Goal: Information Seeking & Learning: Learn about a topic

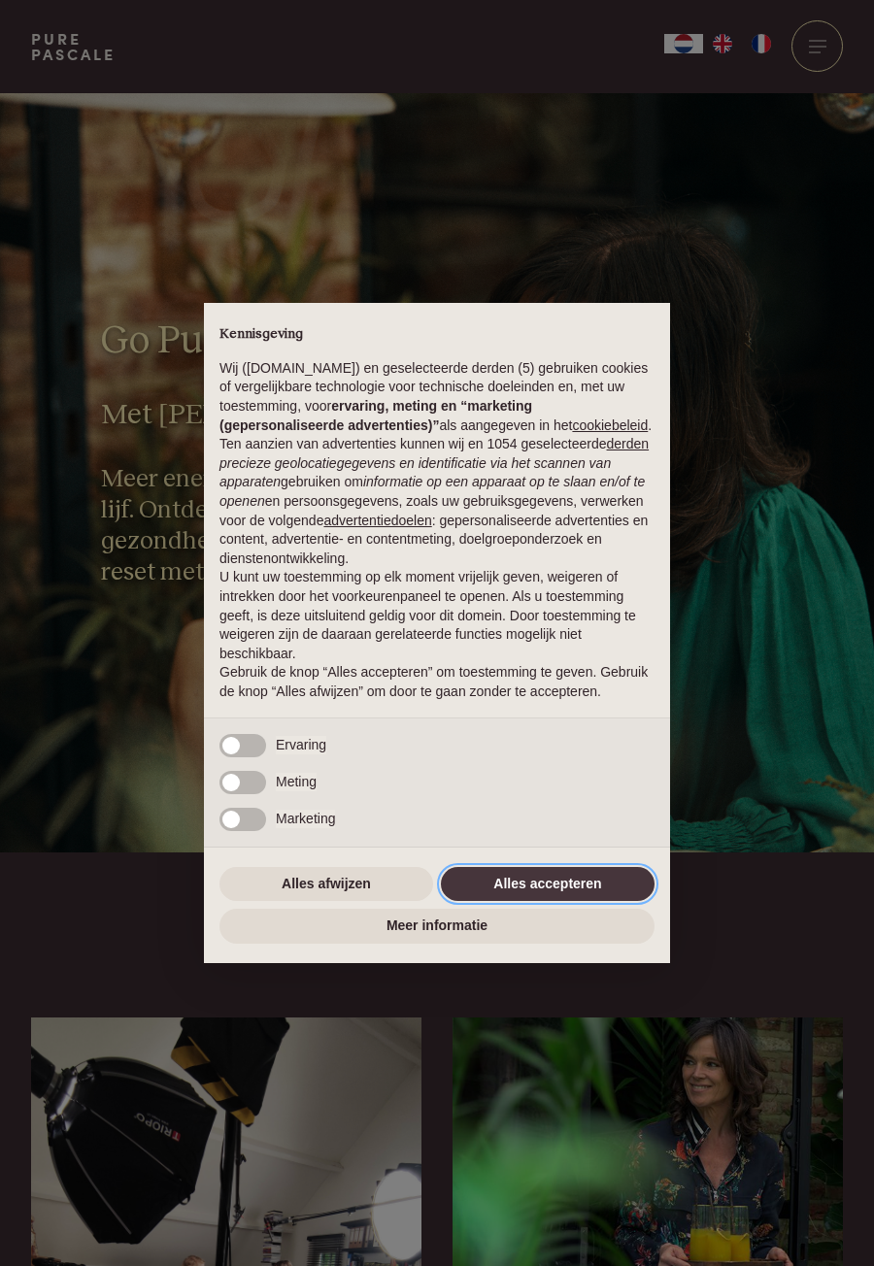
click at [548, 883] on button "Alles accepteren" at bounding box center [548, 884] width 214 height 35
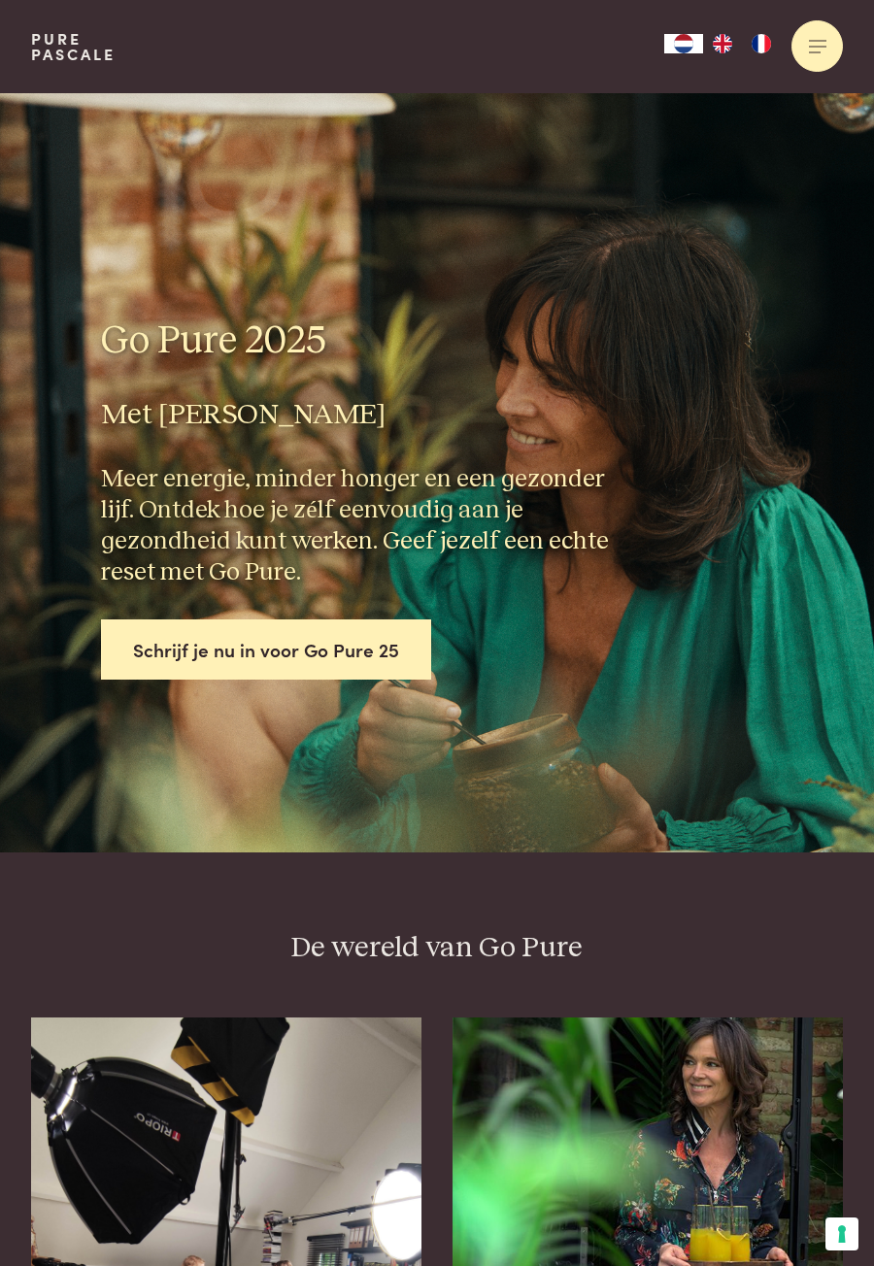
click at [809, 57] on div at bounding box center [816, 45] width 51 height 51
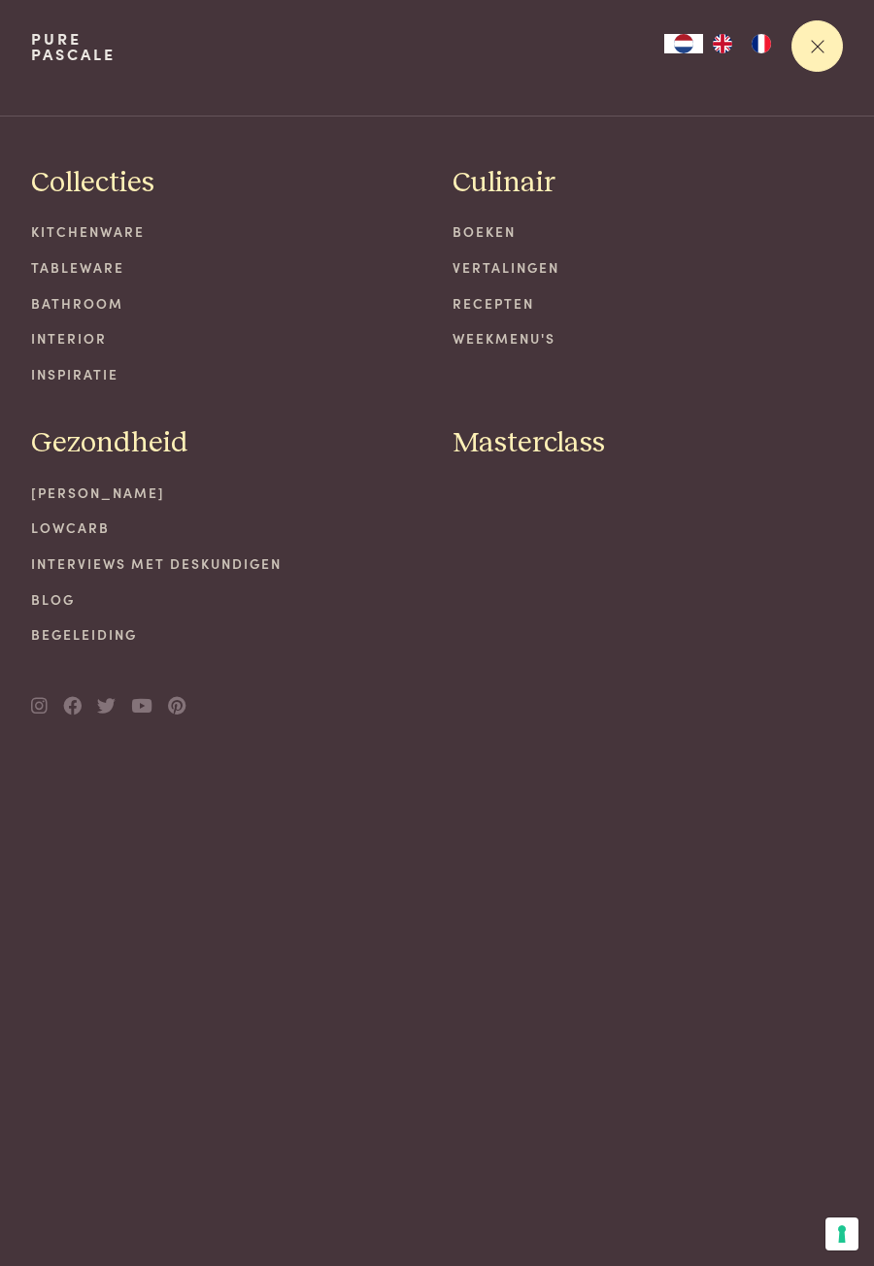
click at [820, 57] on div at bounding box center [816, 45] width 51 height 51
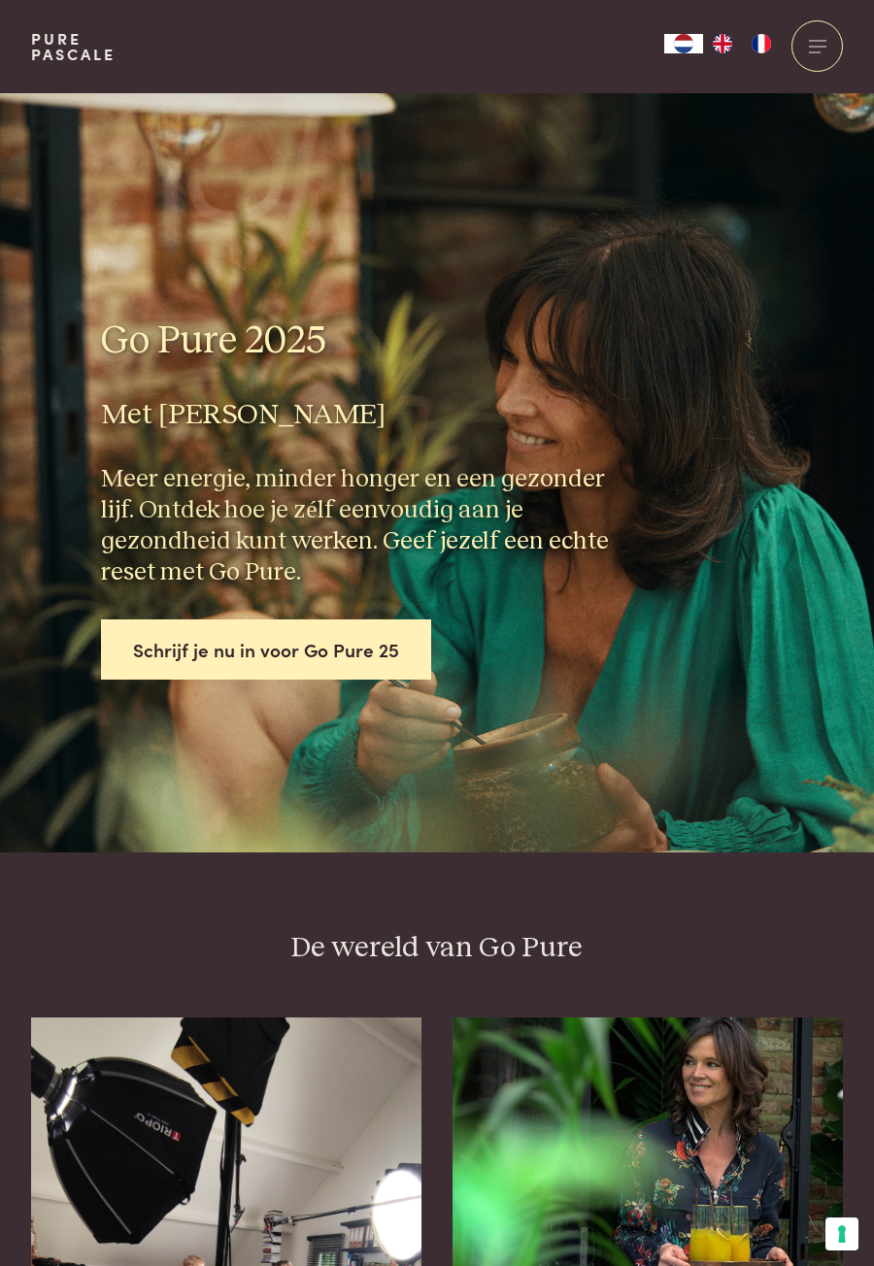
click at [67, 45] on link "Pure Pascale" at bounding box center [73, 46] width 84 height 31
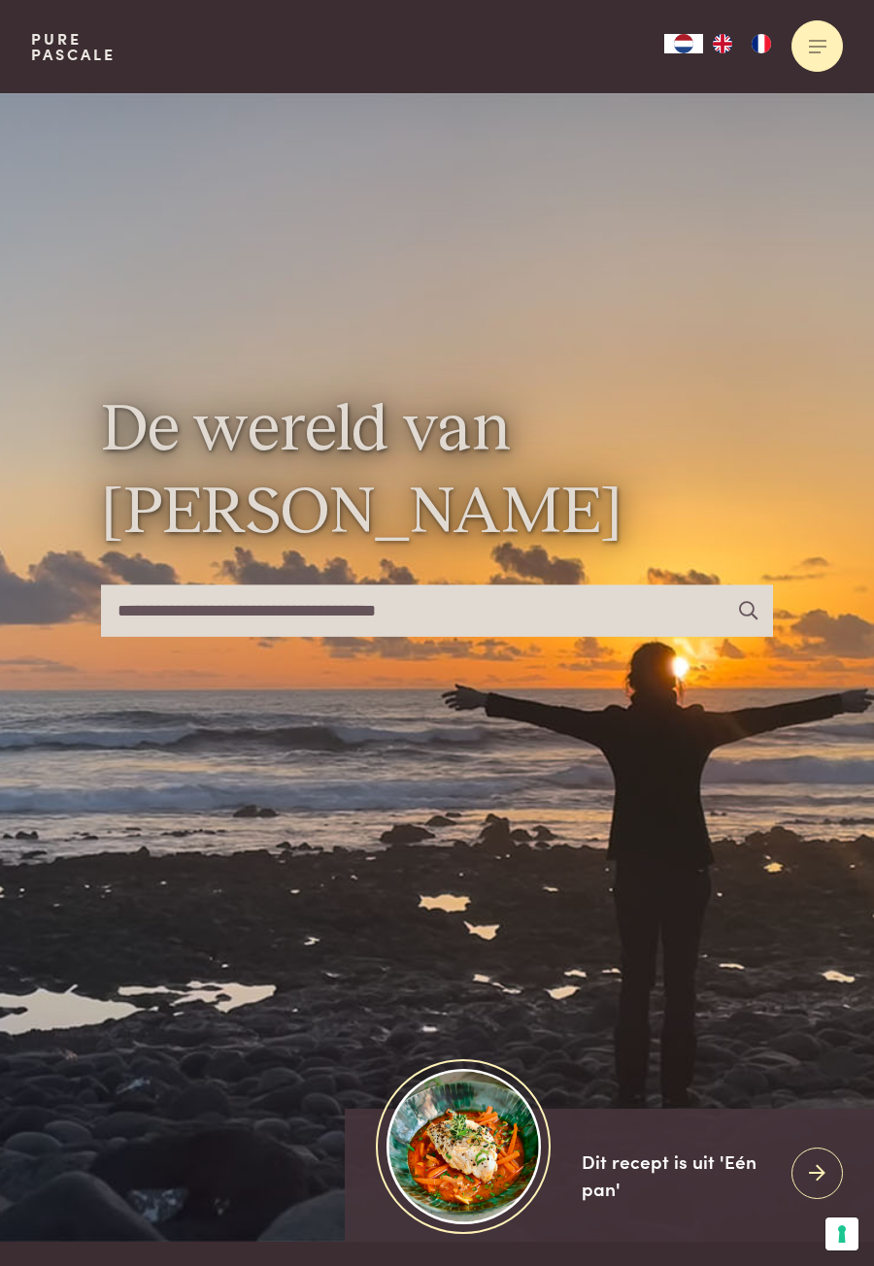
click at [812, 48] on div at bounding box center [816, 45] width 51 height 51
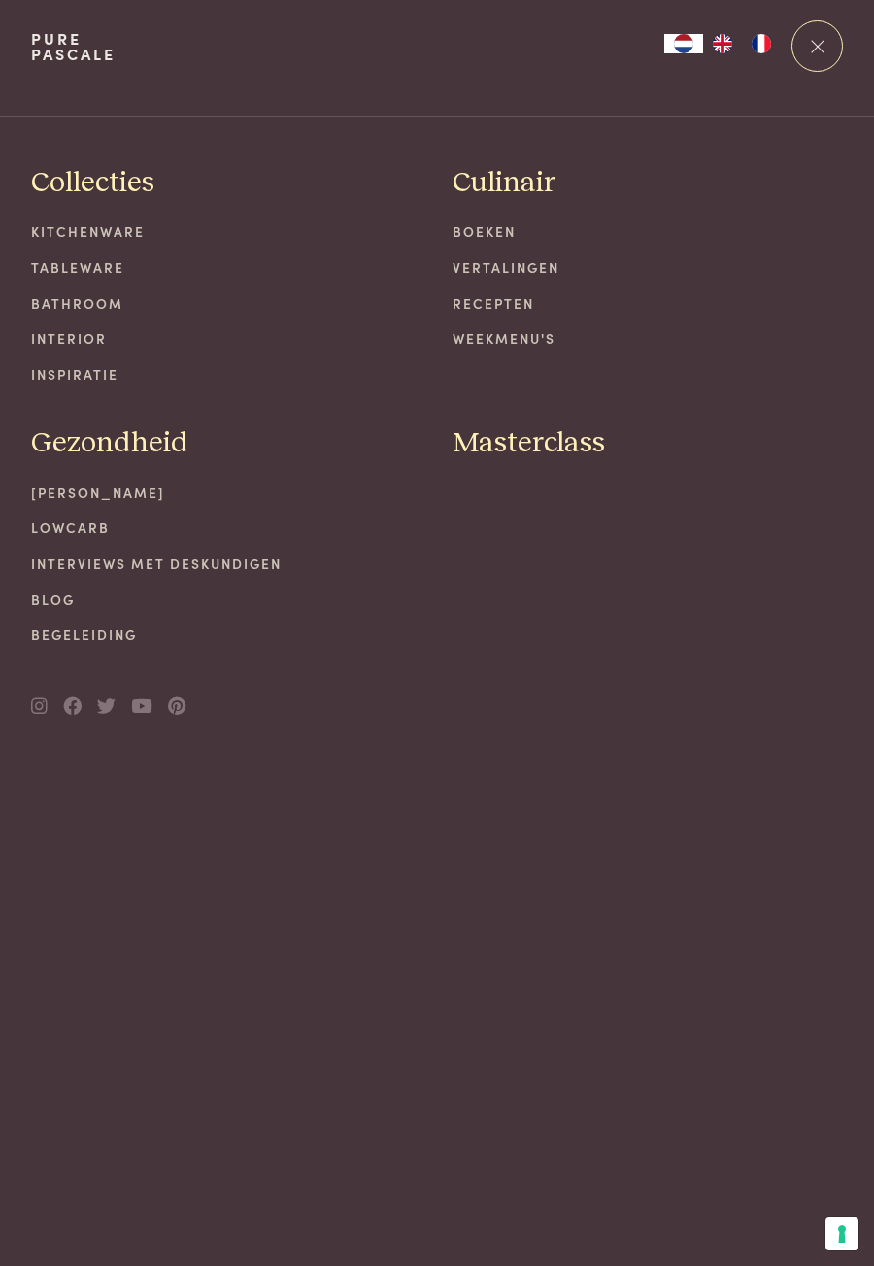
click at [504, 448] on span "Masterclass" at bounding box center [528, 443] width 152 height 36
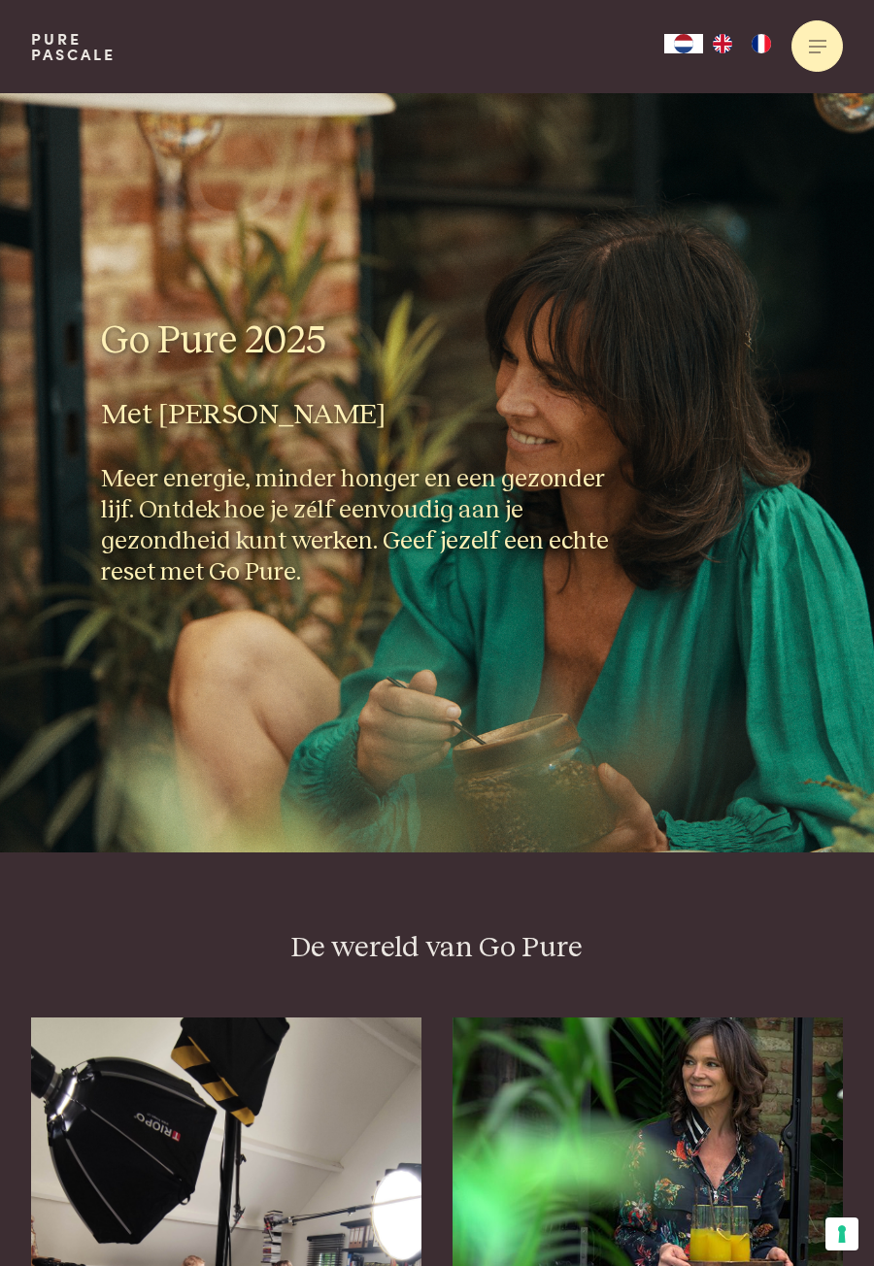
click at [813, 56] on div at bounding box center [816, 45] width 51 height 51
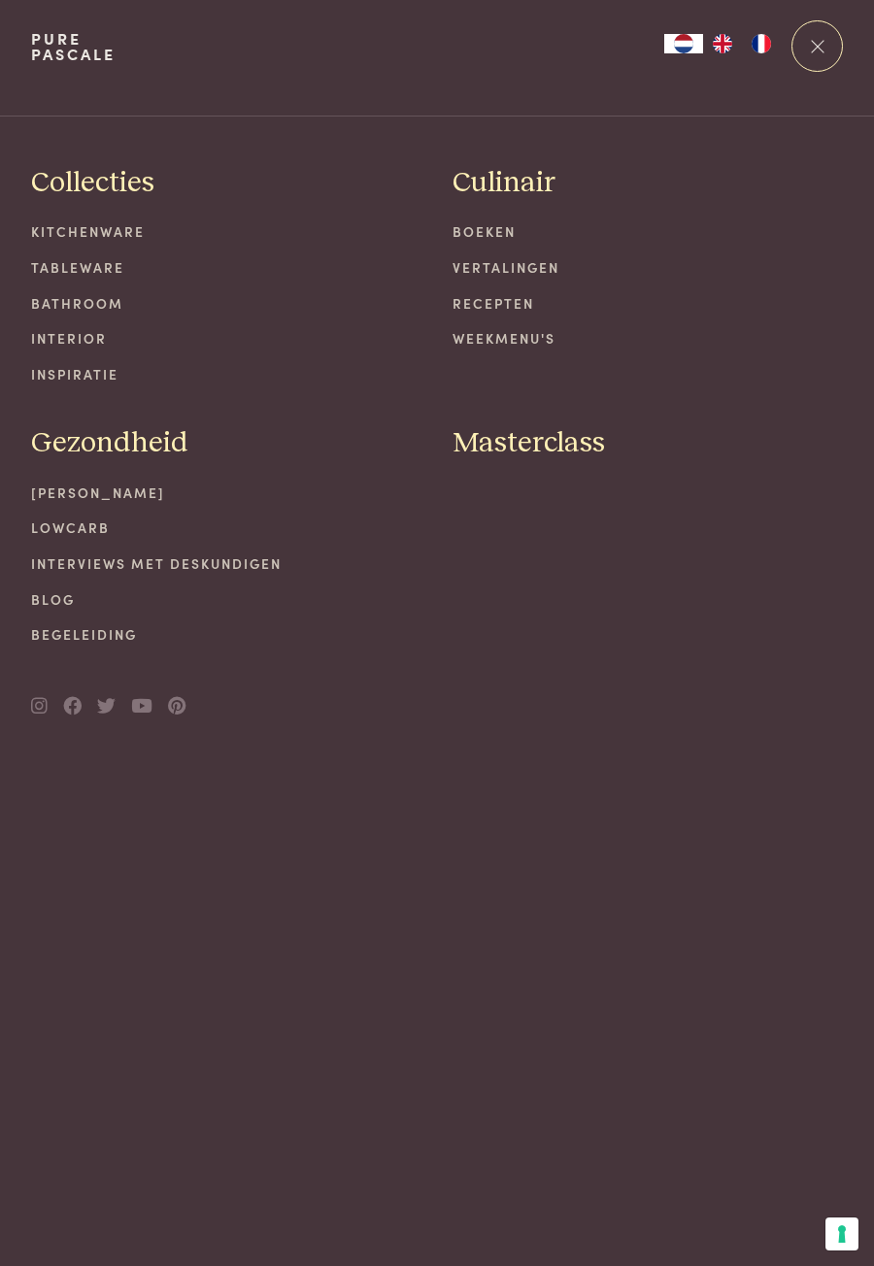
click at [494, 453] on span "Masterclass" at bounding box center [528, 443] width 152 height 36
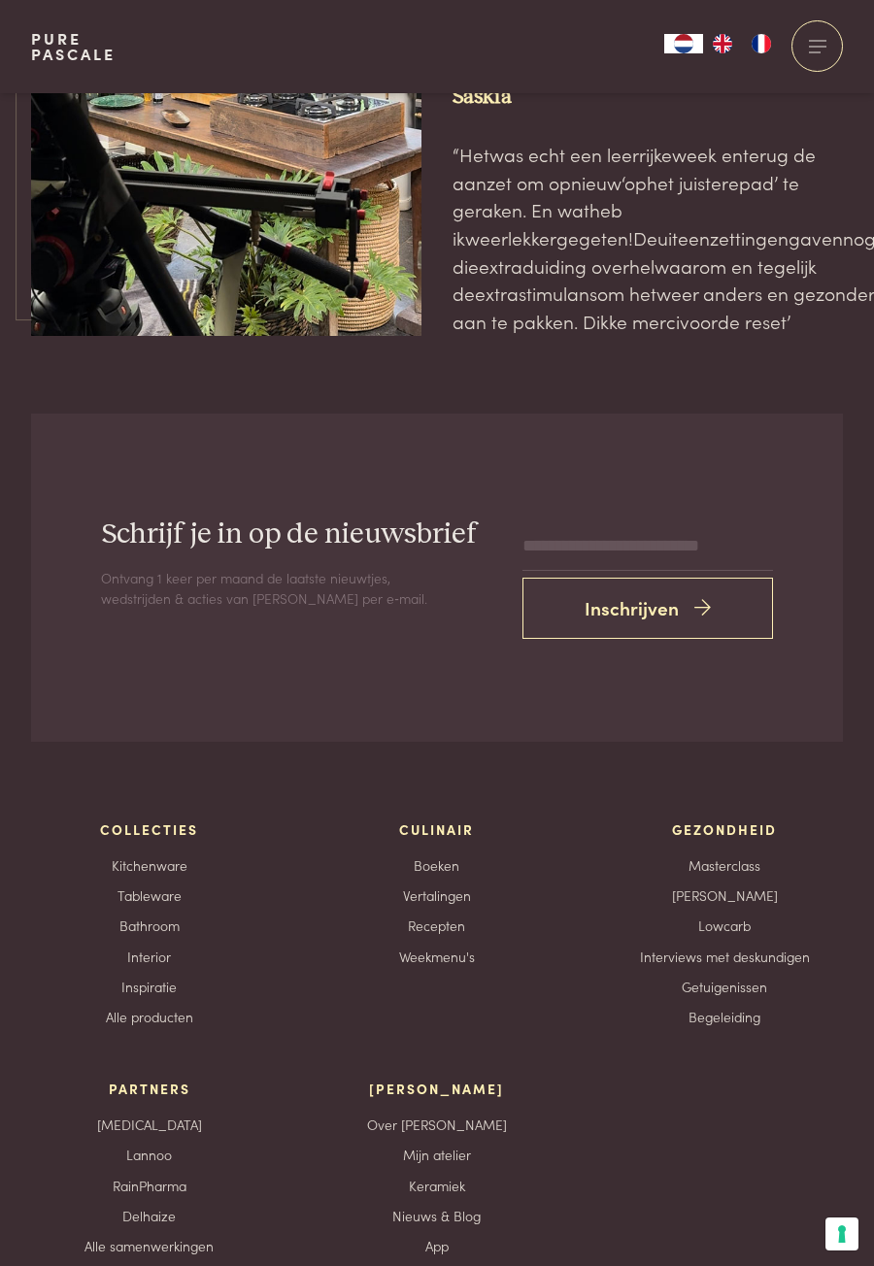
scroll to position [7092, 0]
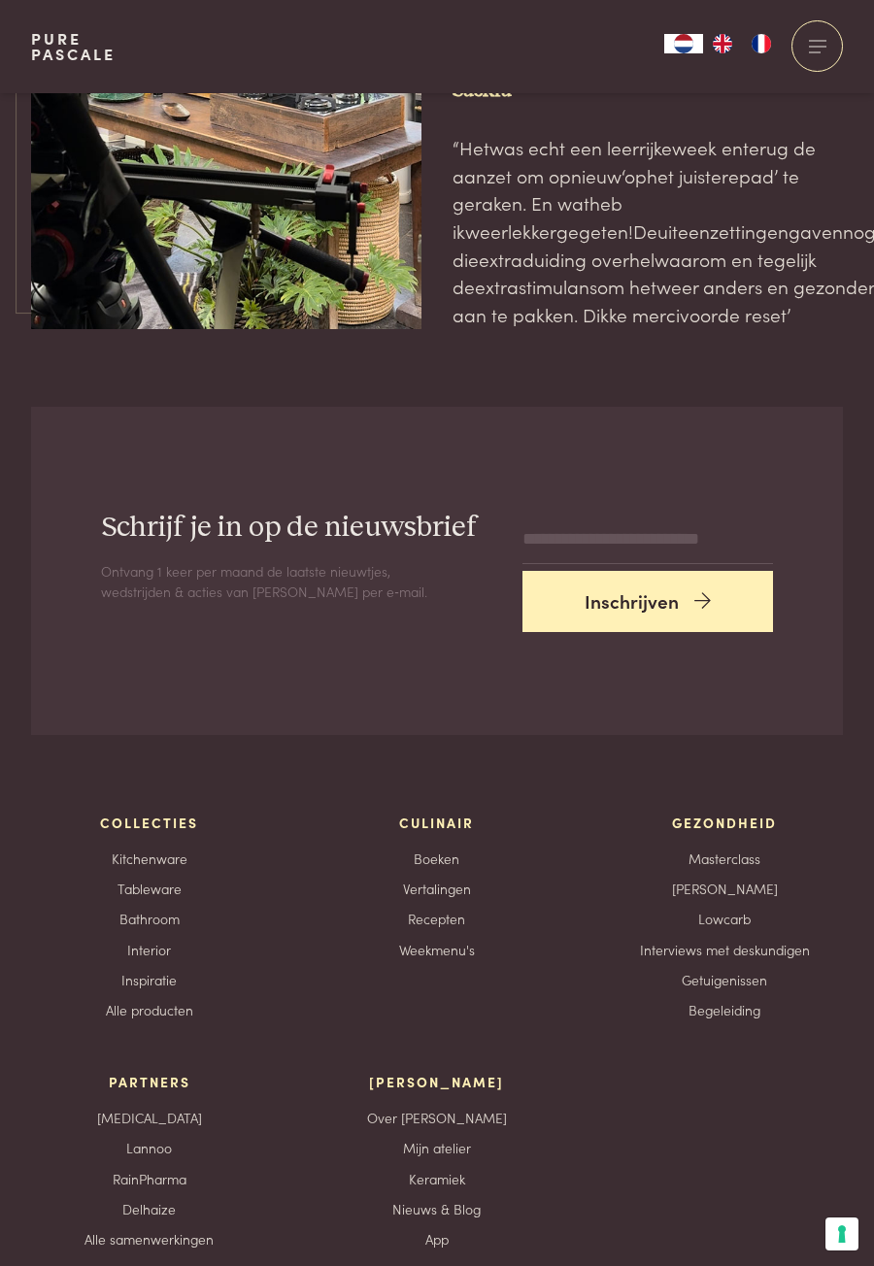
click at [731, 632] on button "Inschrijven" at bounding box center [647, 601] width 250 height 61
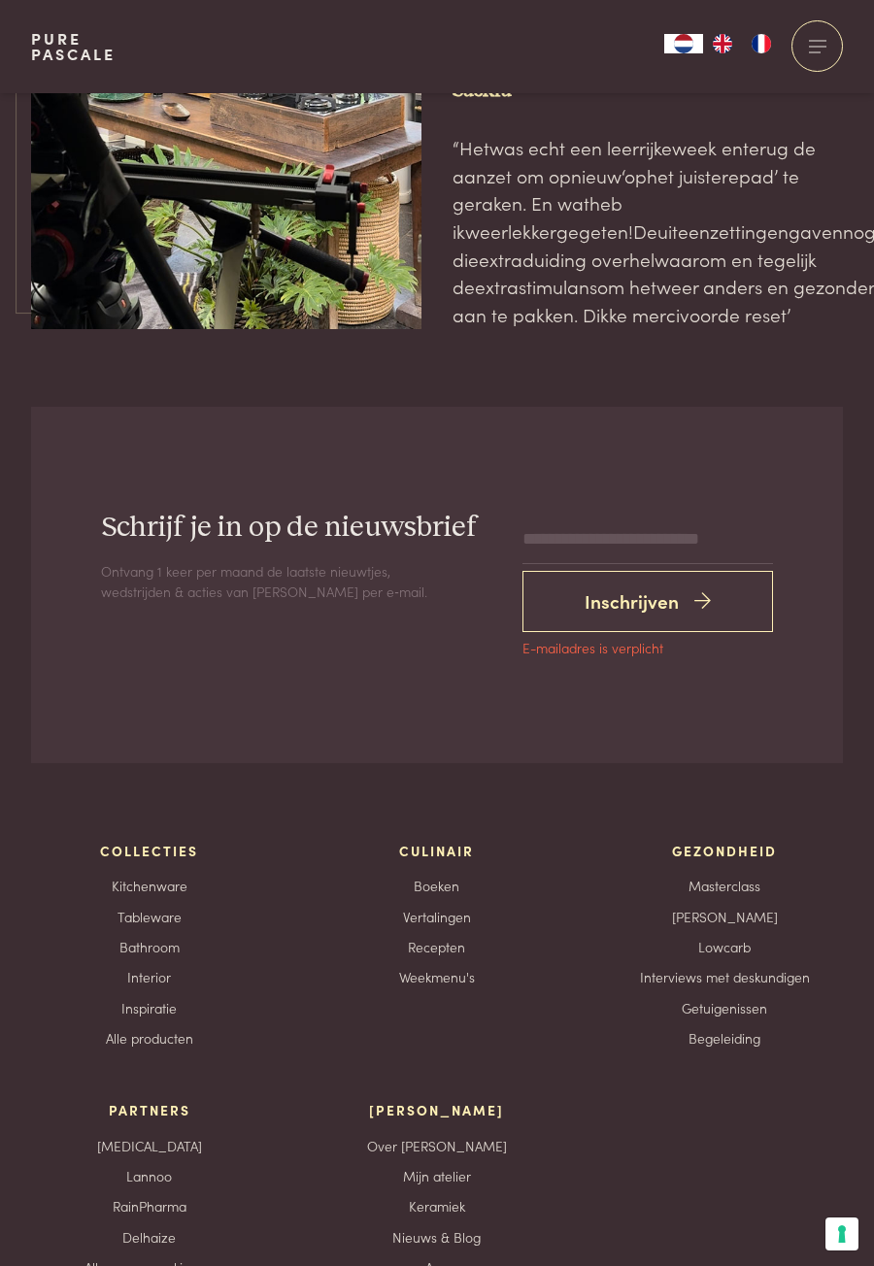
click at [313, 531] on h2 "Schrijf je in op de nieuwsbrief" at bounding box center [296, 528] width 390 height 36
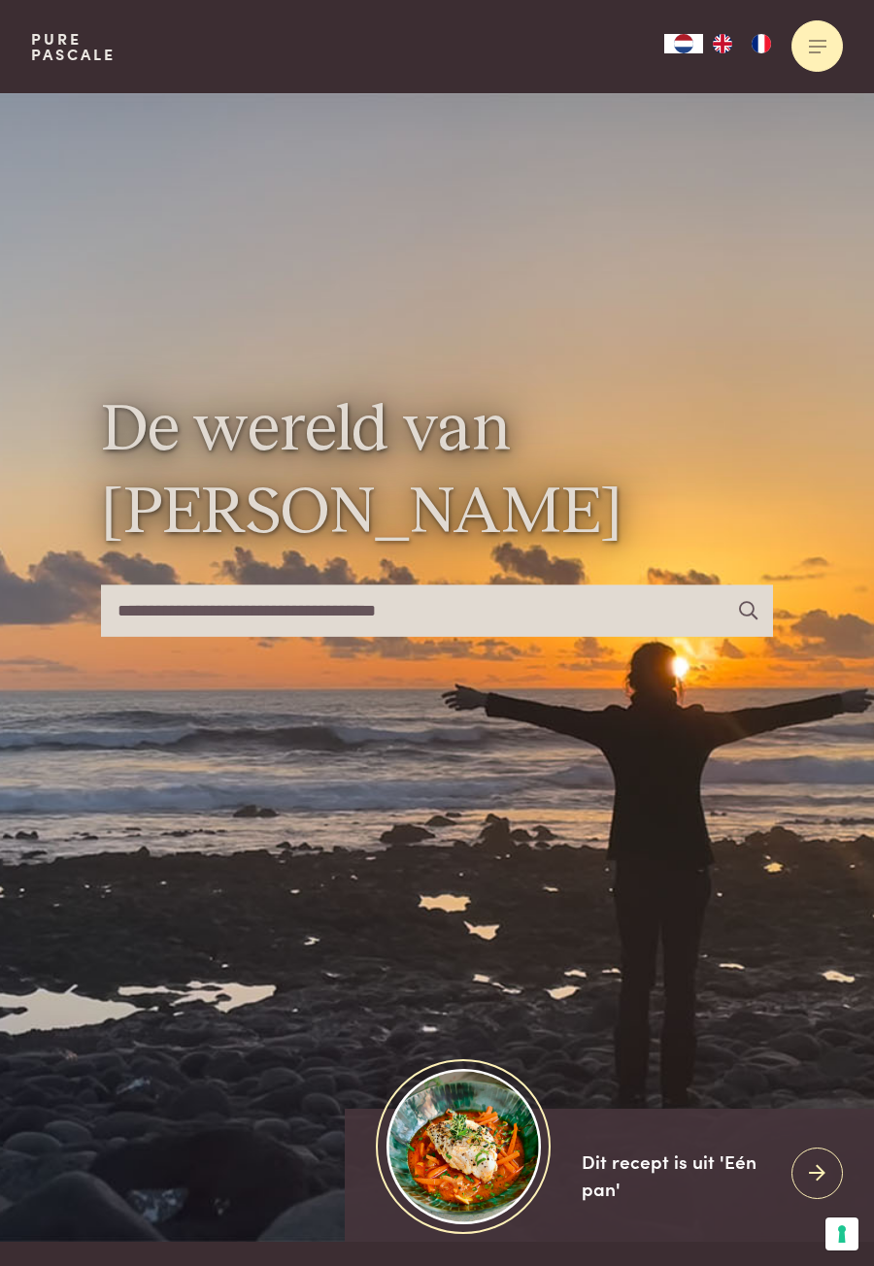
click at [796, 55] on div at bounding box center [816, 45] width 51 height 51
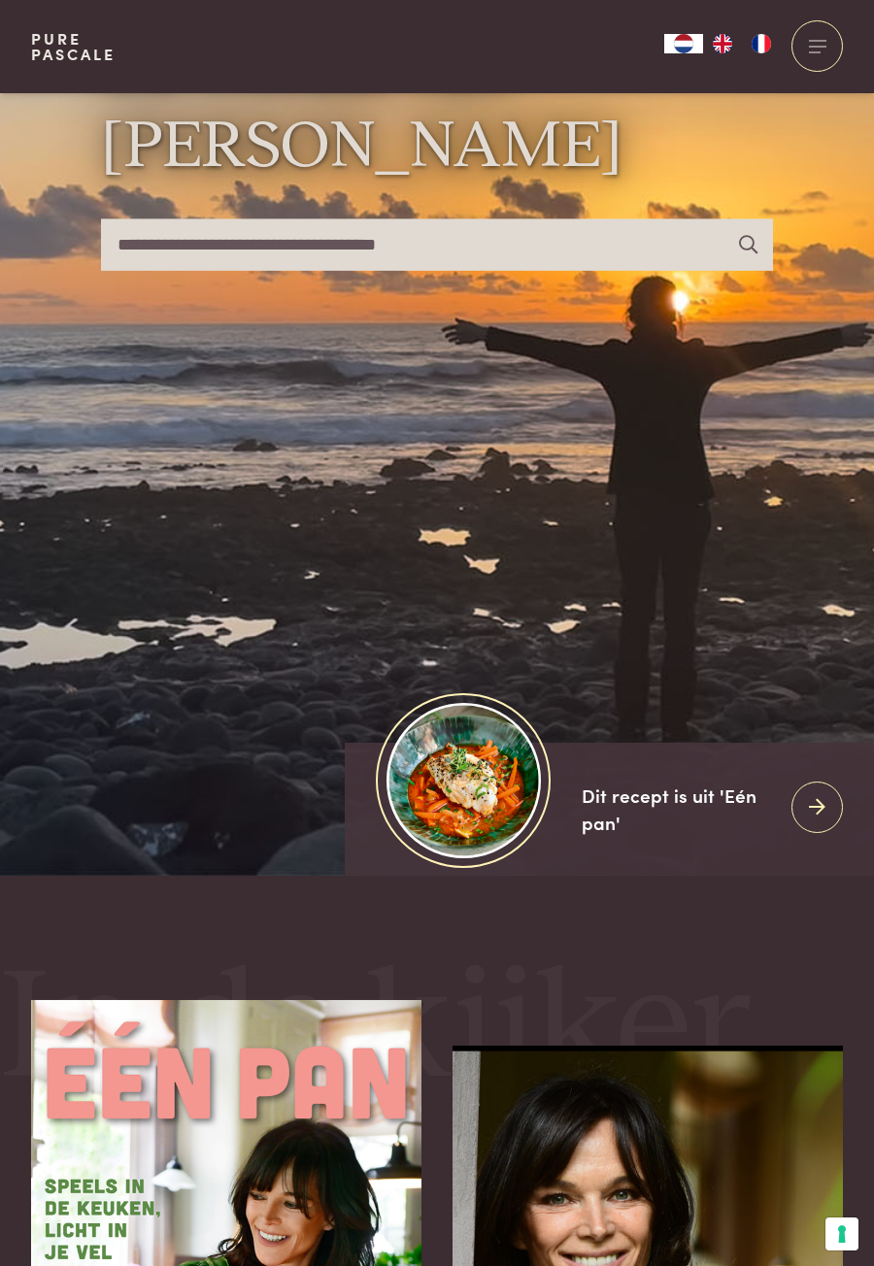
scroll to position [368, 0]
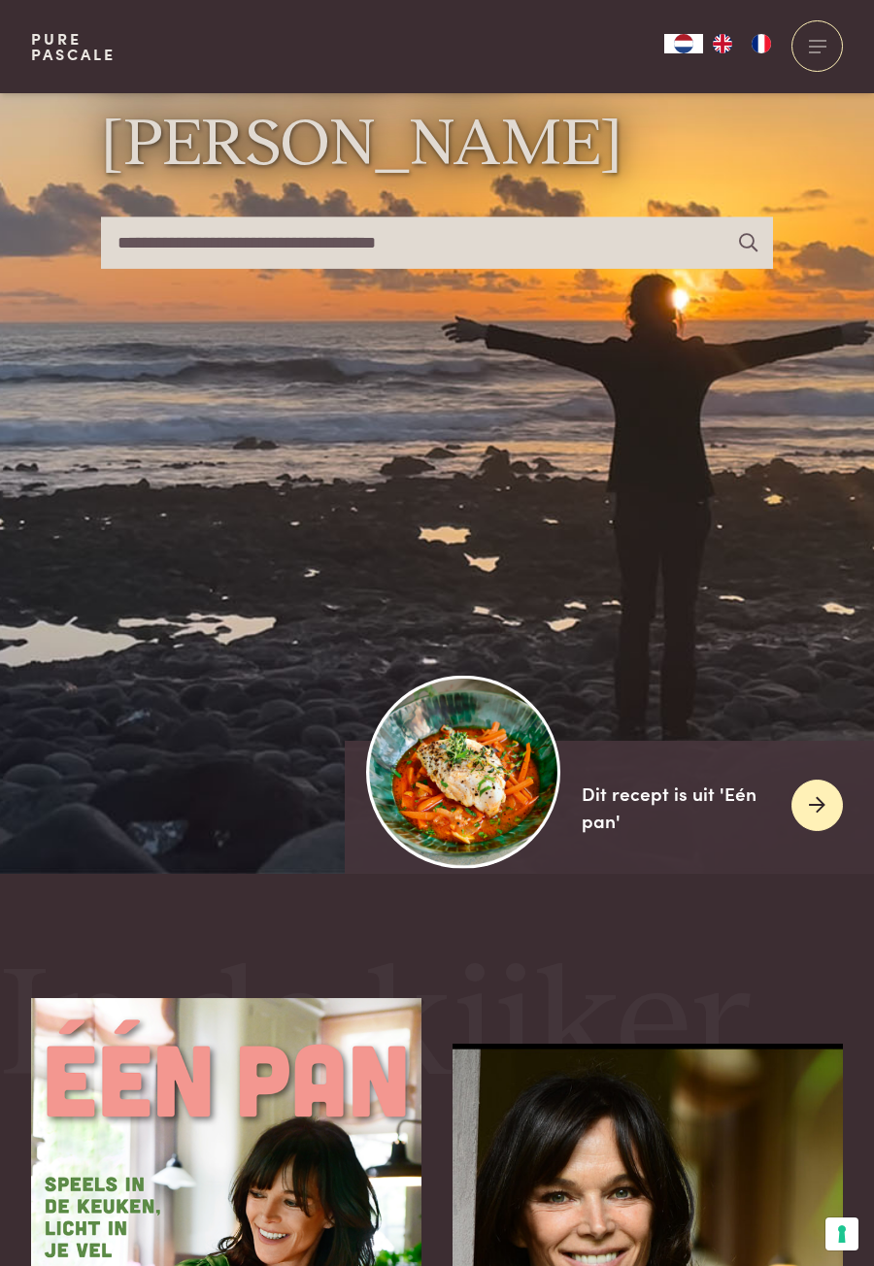
click at [819, 819] on icon at bounding box center [817, 805] width 17 height 28
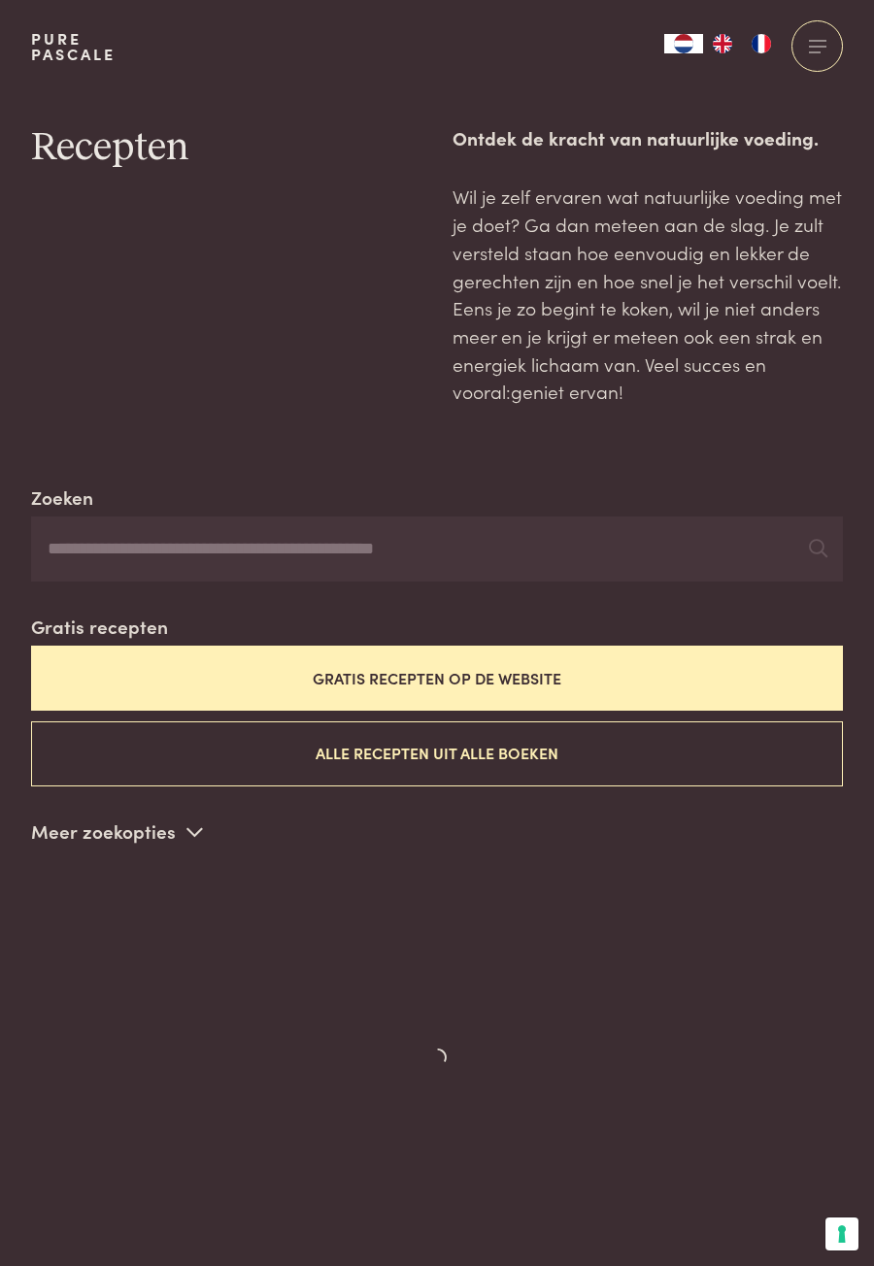
click at [580, 871] on div "Zoeken Gratis recepten Gratis recepten op de website Alle recepten uit alle boe…" at bounding box center [436, 891] width 811 height 816
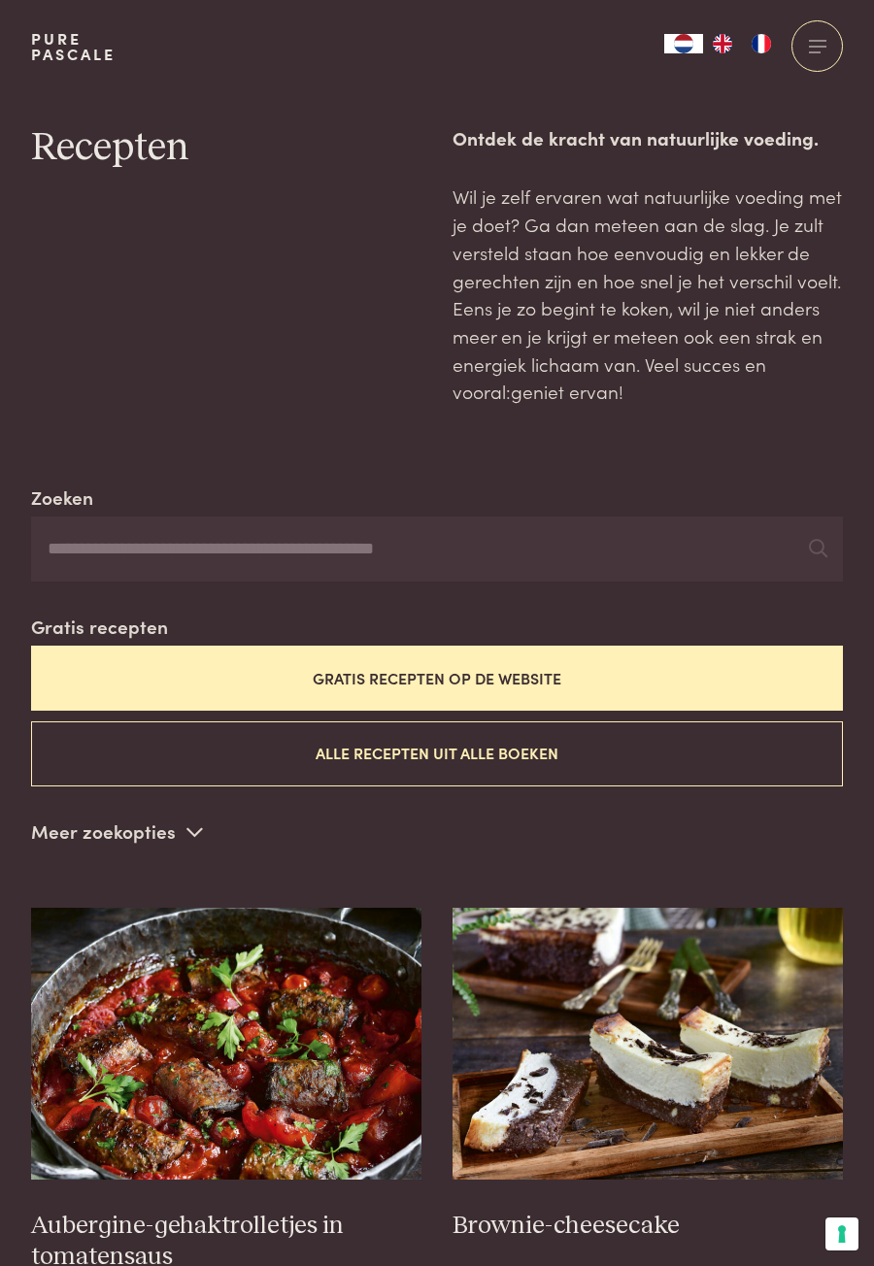
click at [414, 681] on button "Gratis recepten op de website" at bounding box center [436, 677] width 811 height 65
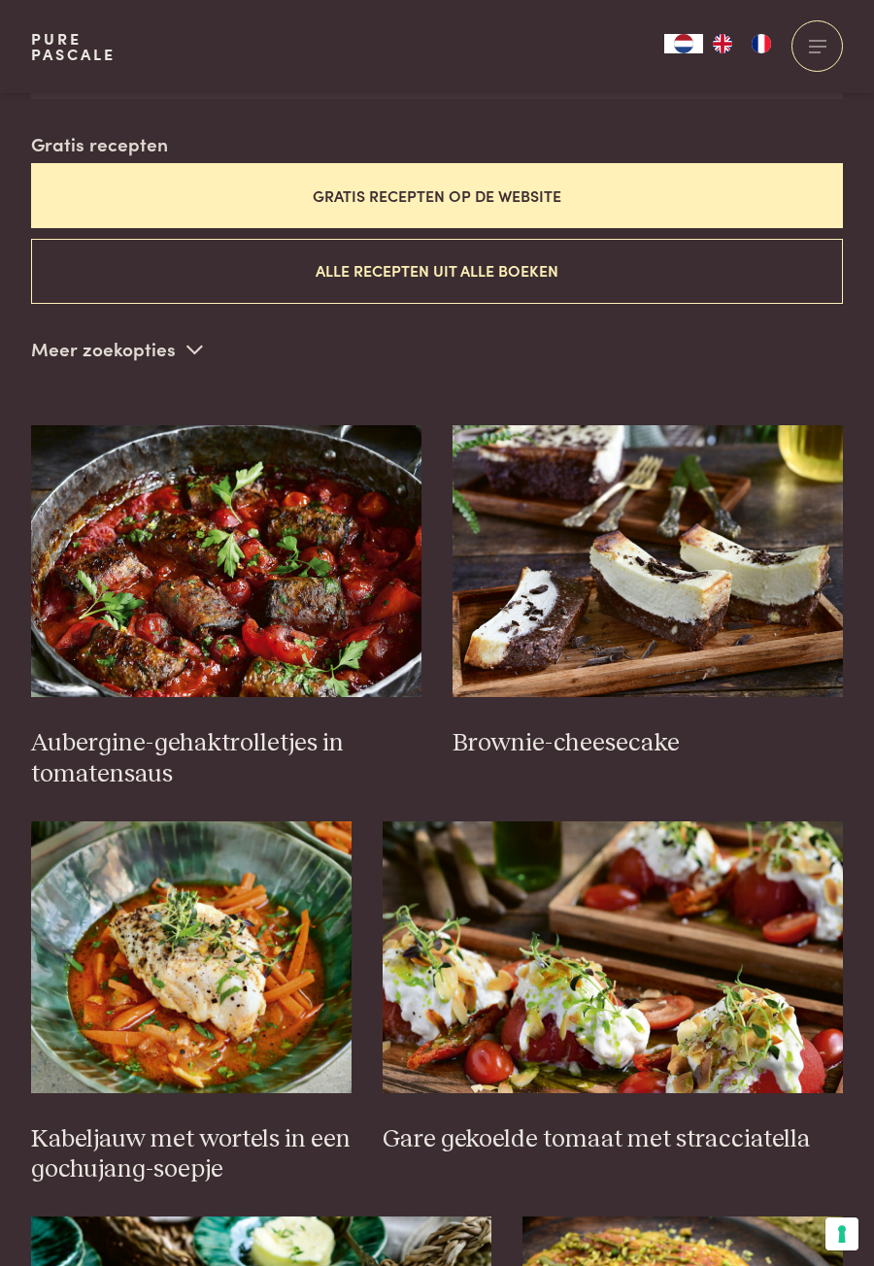
scroll to position [482, 0]
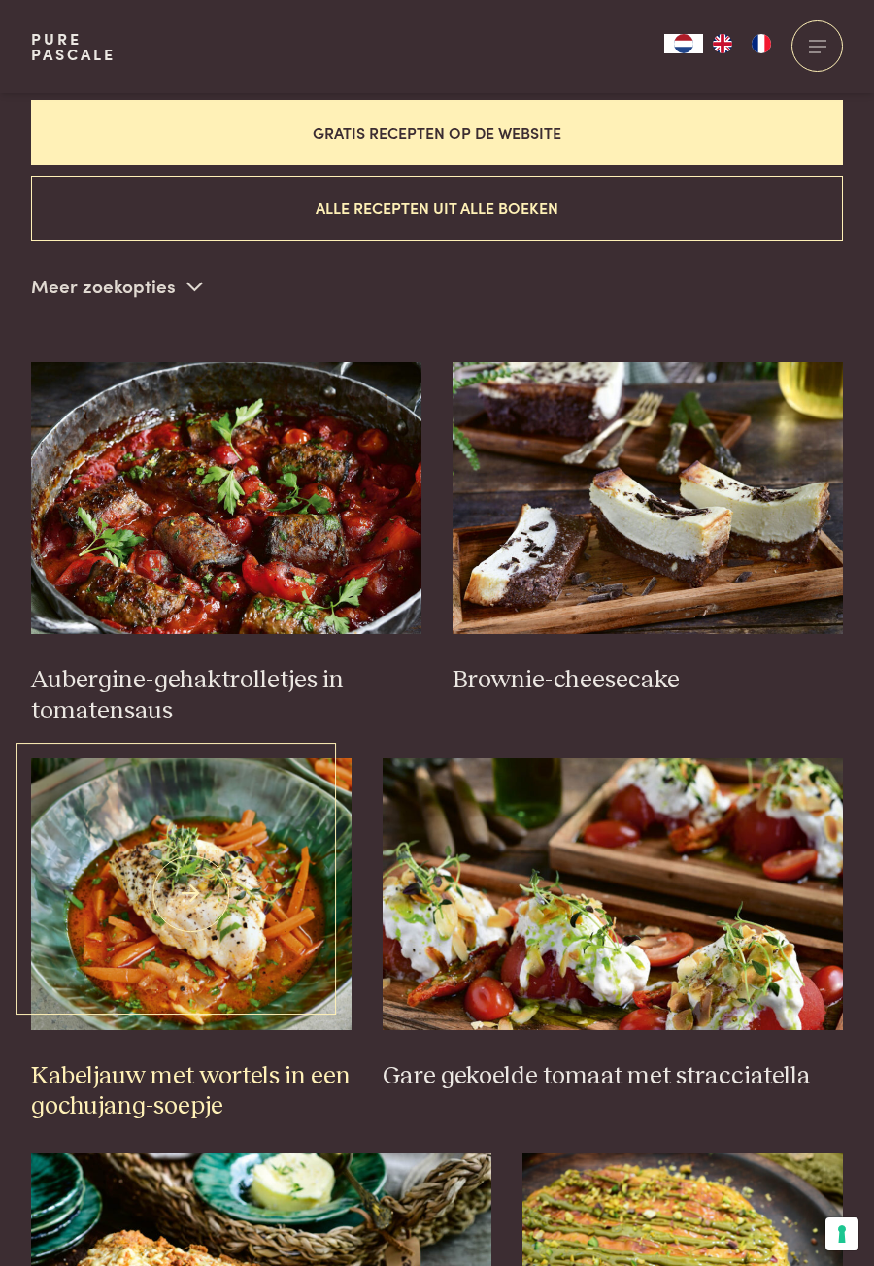
click at [201, 930] on img at bounding box center [191, 894] width 320 height 272
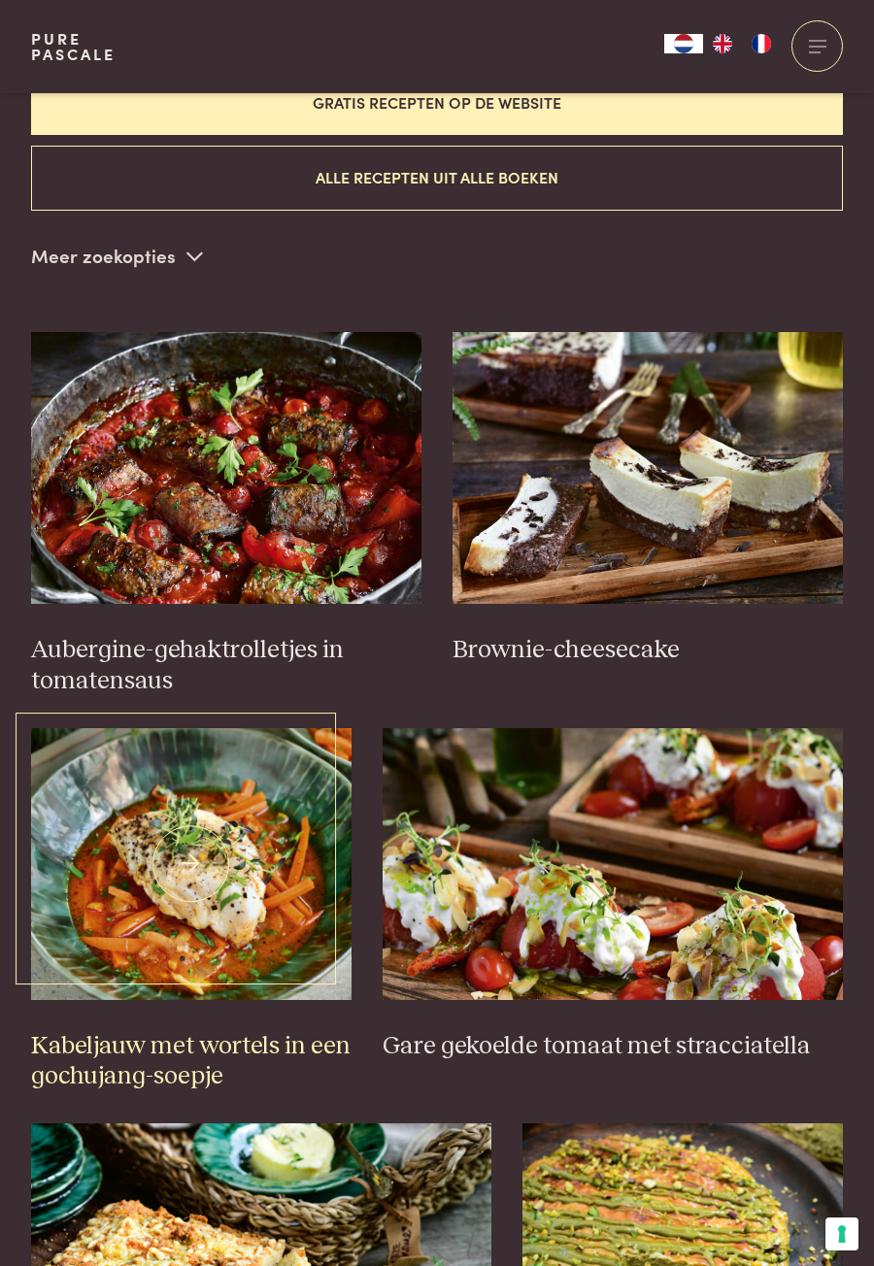
scroll to position [608, 0]
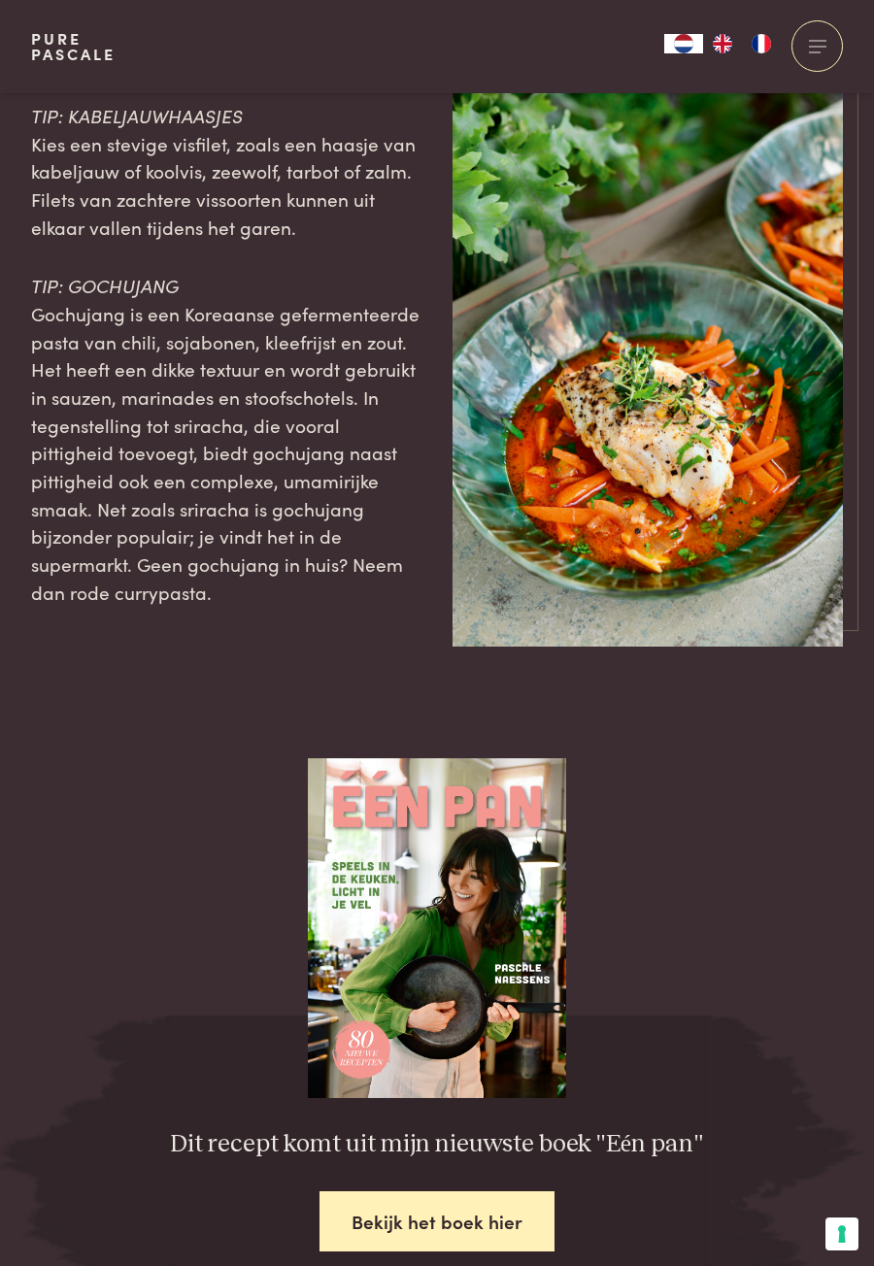
scroll to position [2167, 0]
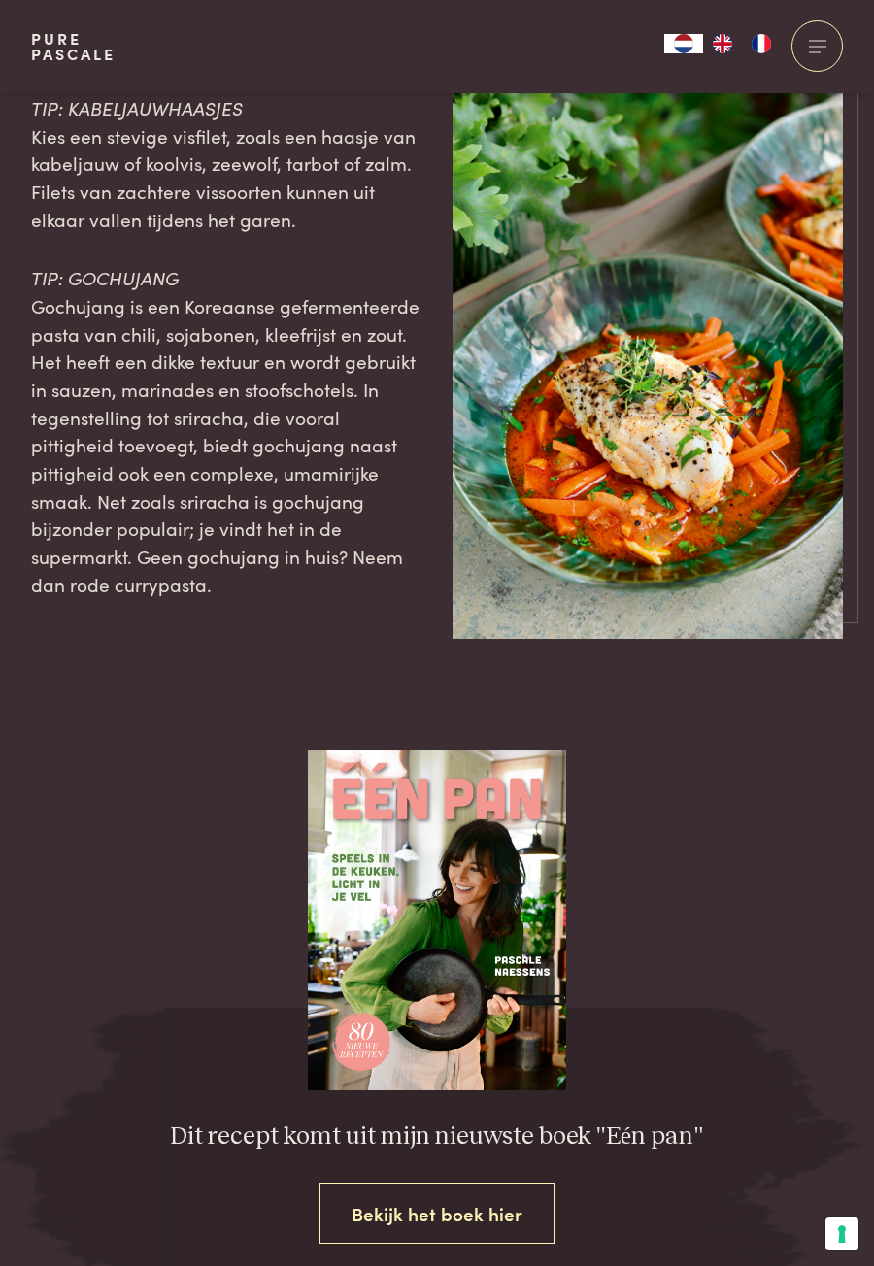
click at [445, 1224] on link "Bekijk het boek hier" at bounding box center [436, 1213] width 235 height 61
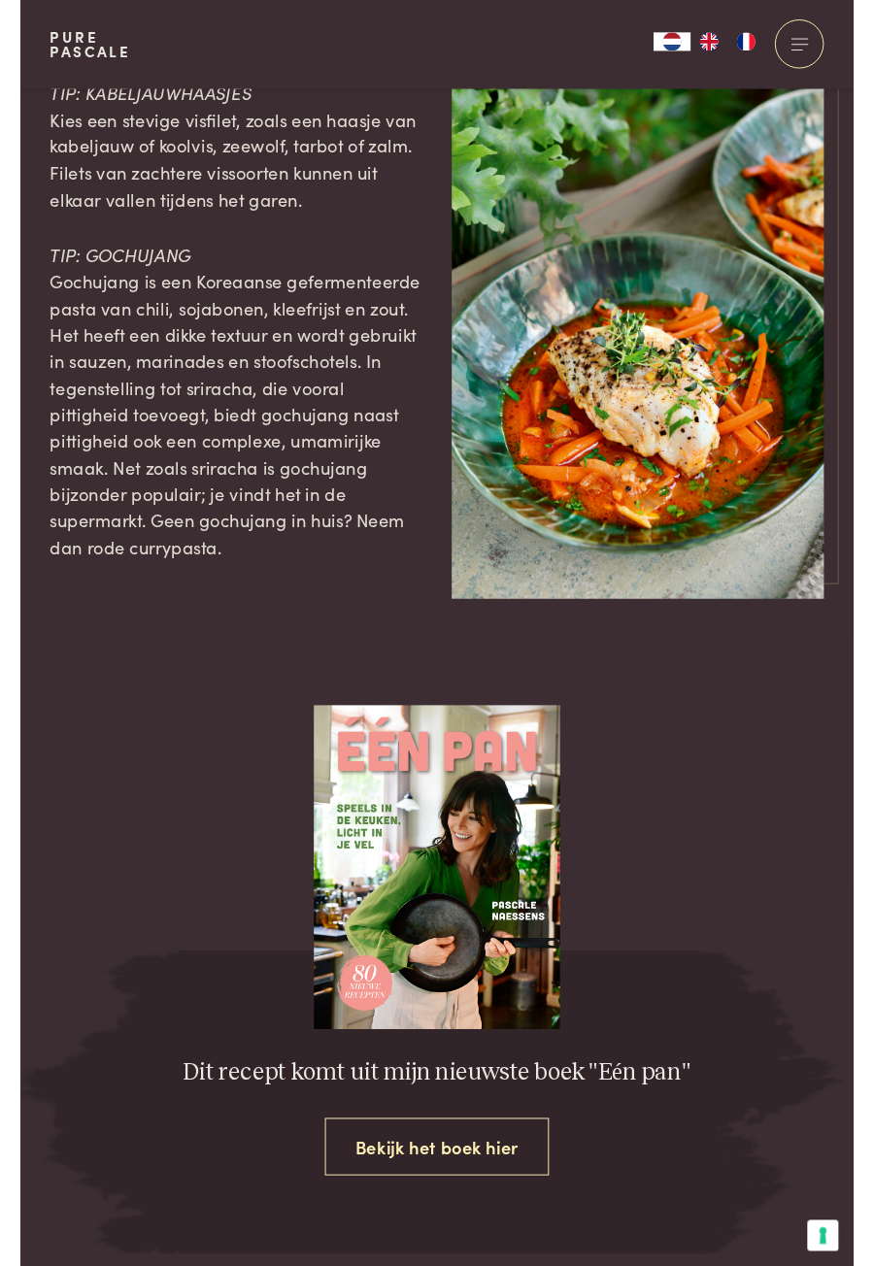
scroll to position [2229, 0]
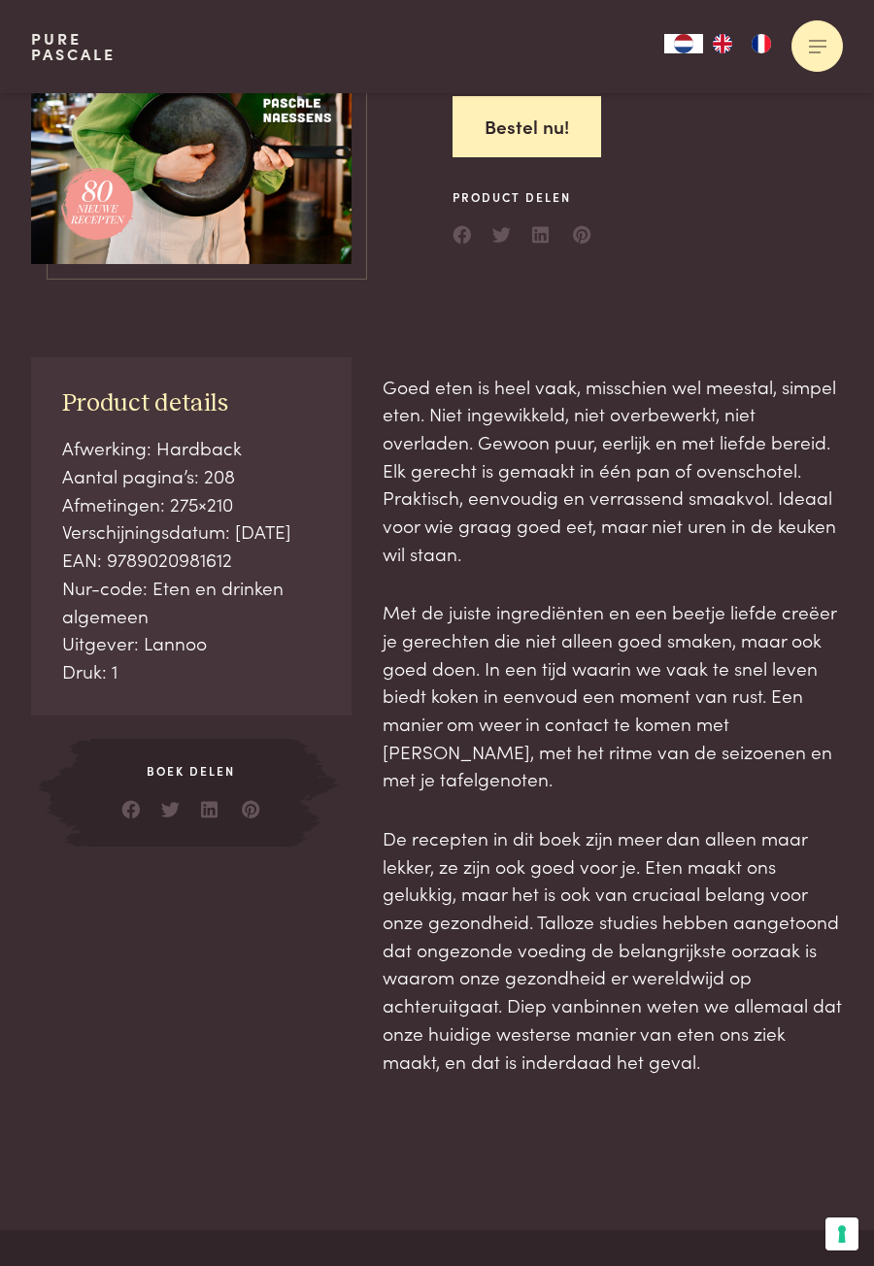
click at [813, 48] on div at bounding box center [816, 45] width 51 height 51
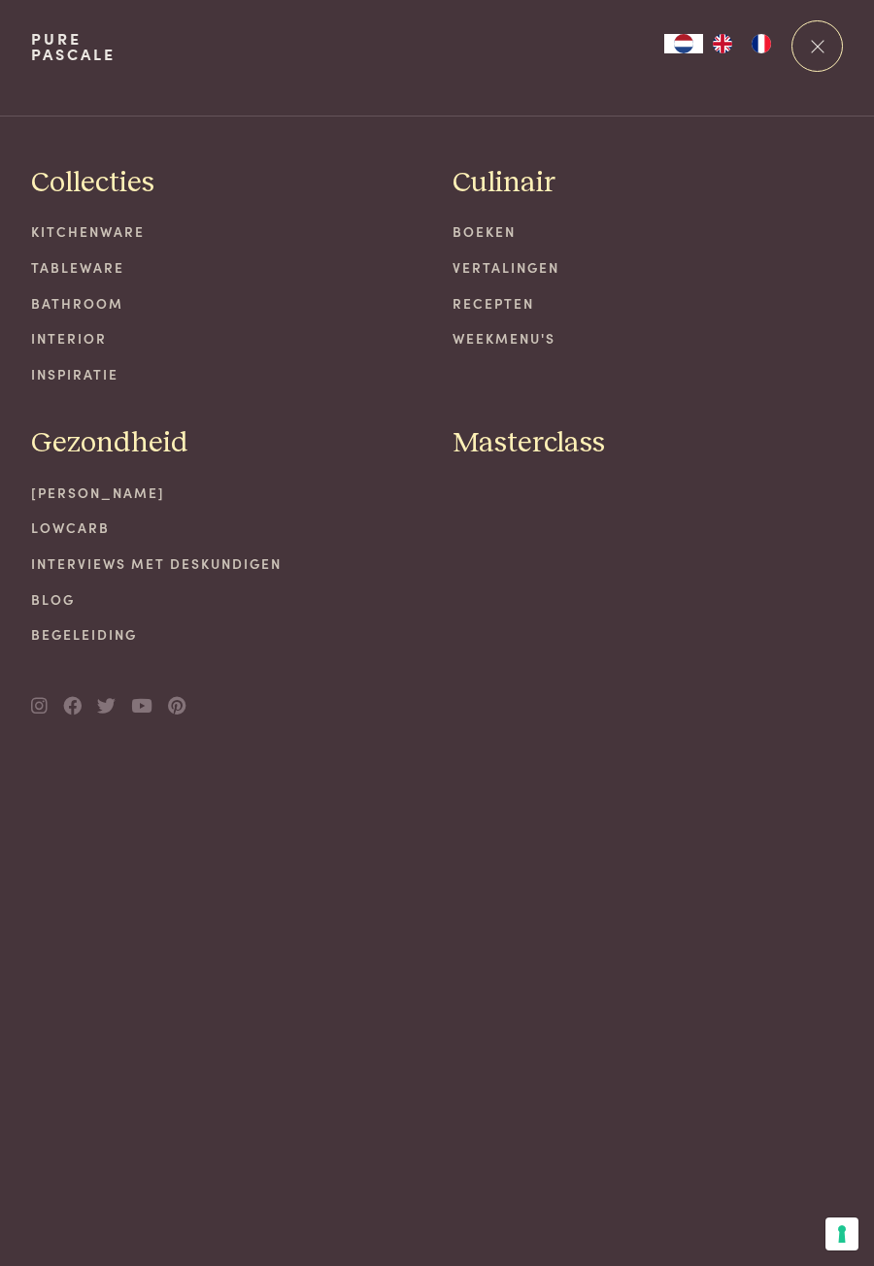
click at [491, 308] on link "Recepten" at bounding box center [647, 303] width 390 height 20
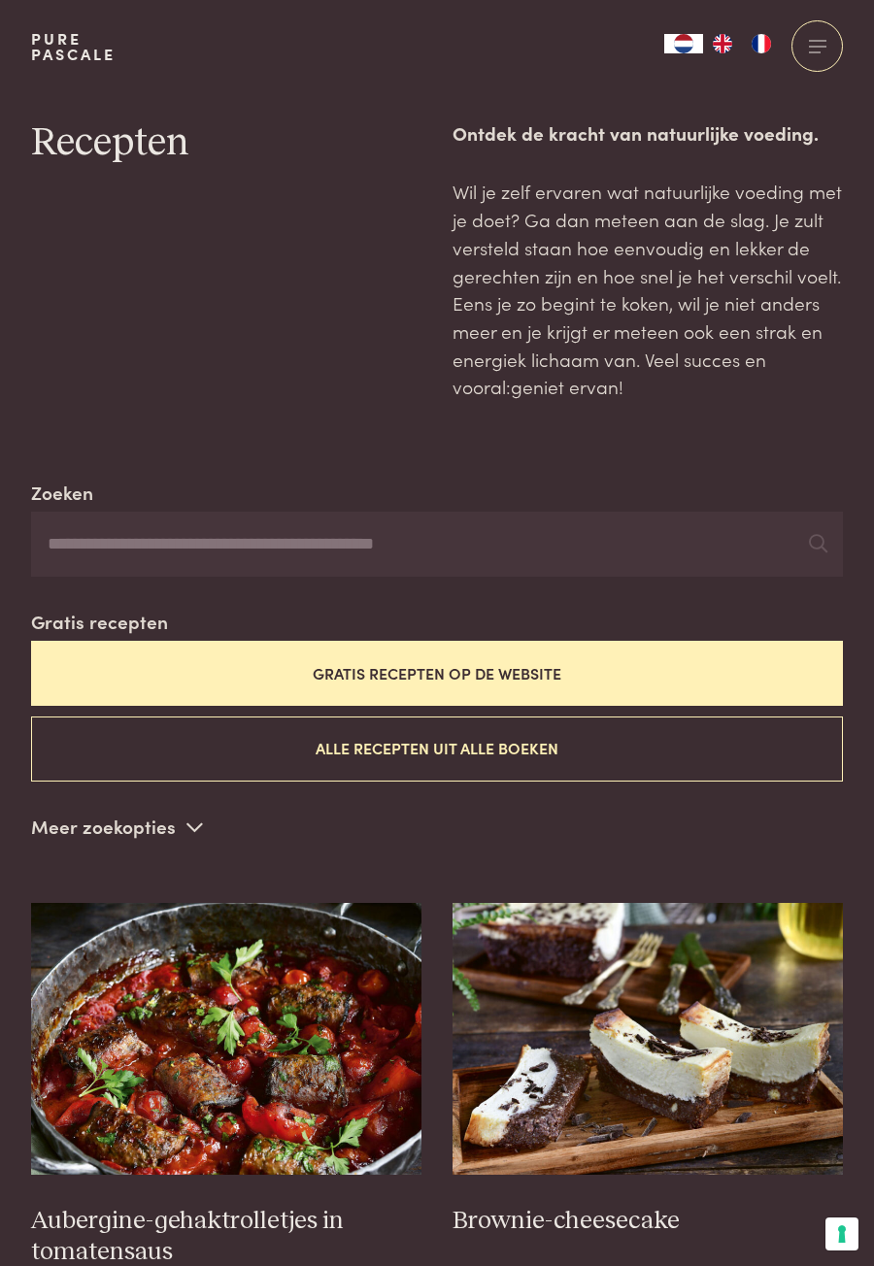
scroll to position [9, 0]
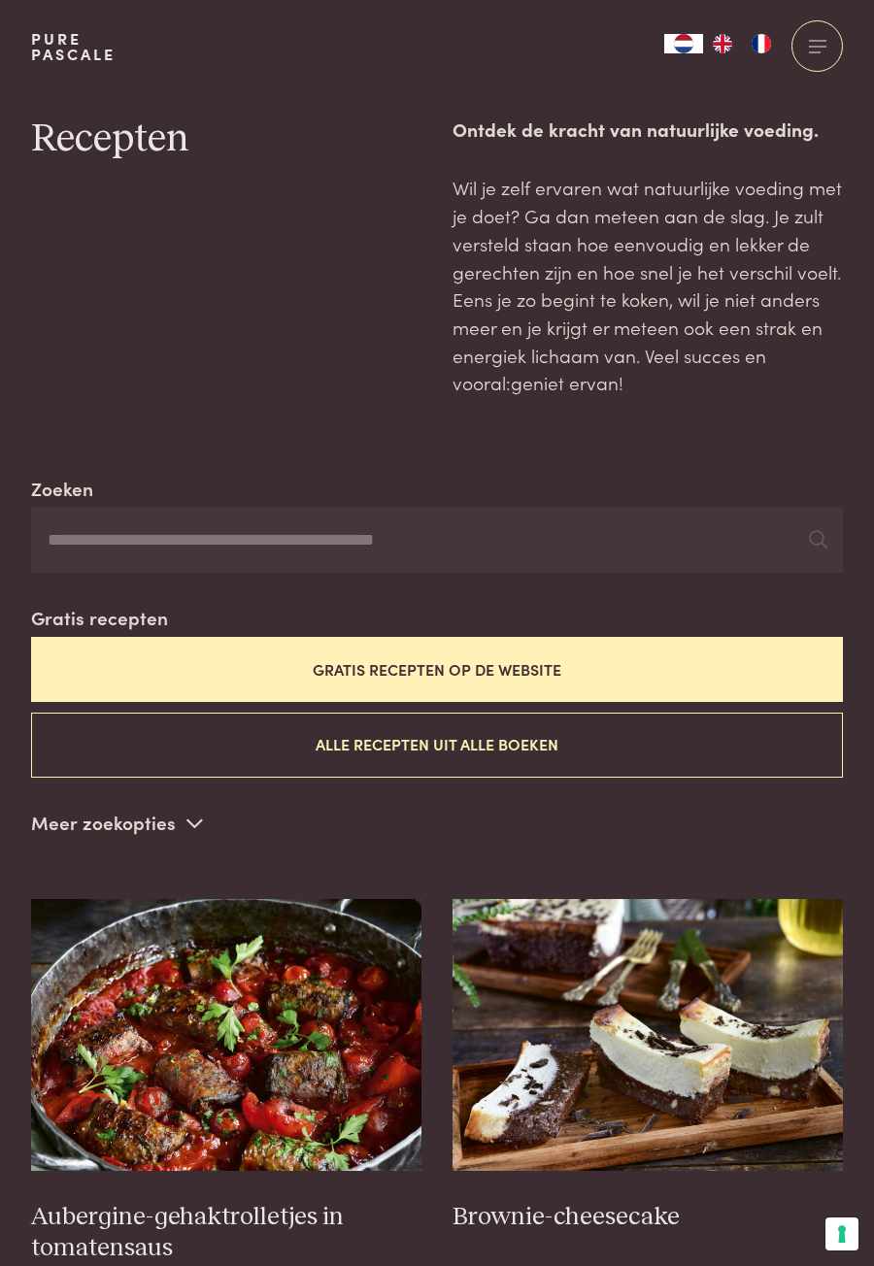
click at [252, 536] on input "Zoeken" at bounding box center [436, 541] width 811 height 66
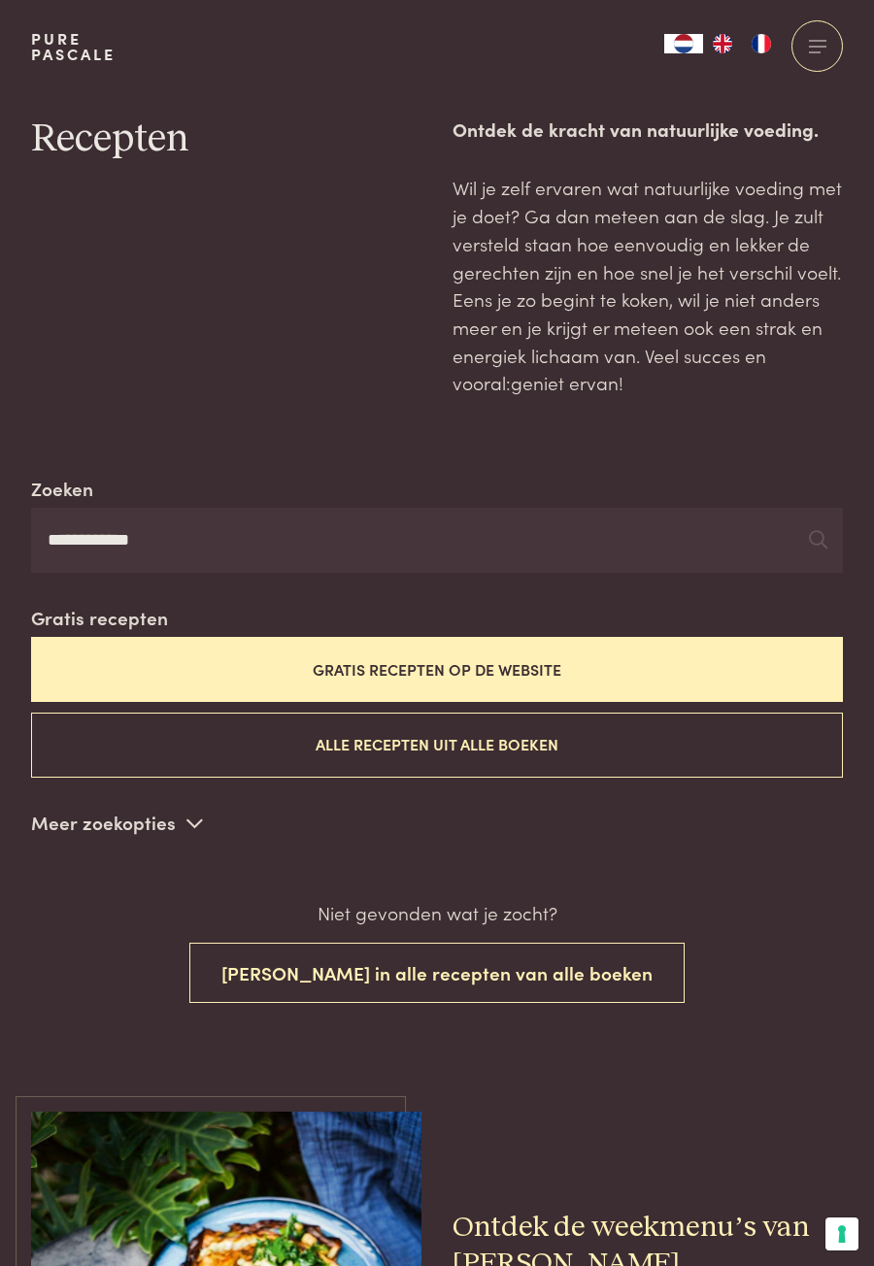
type input "**********"
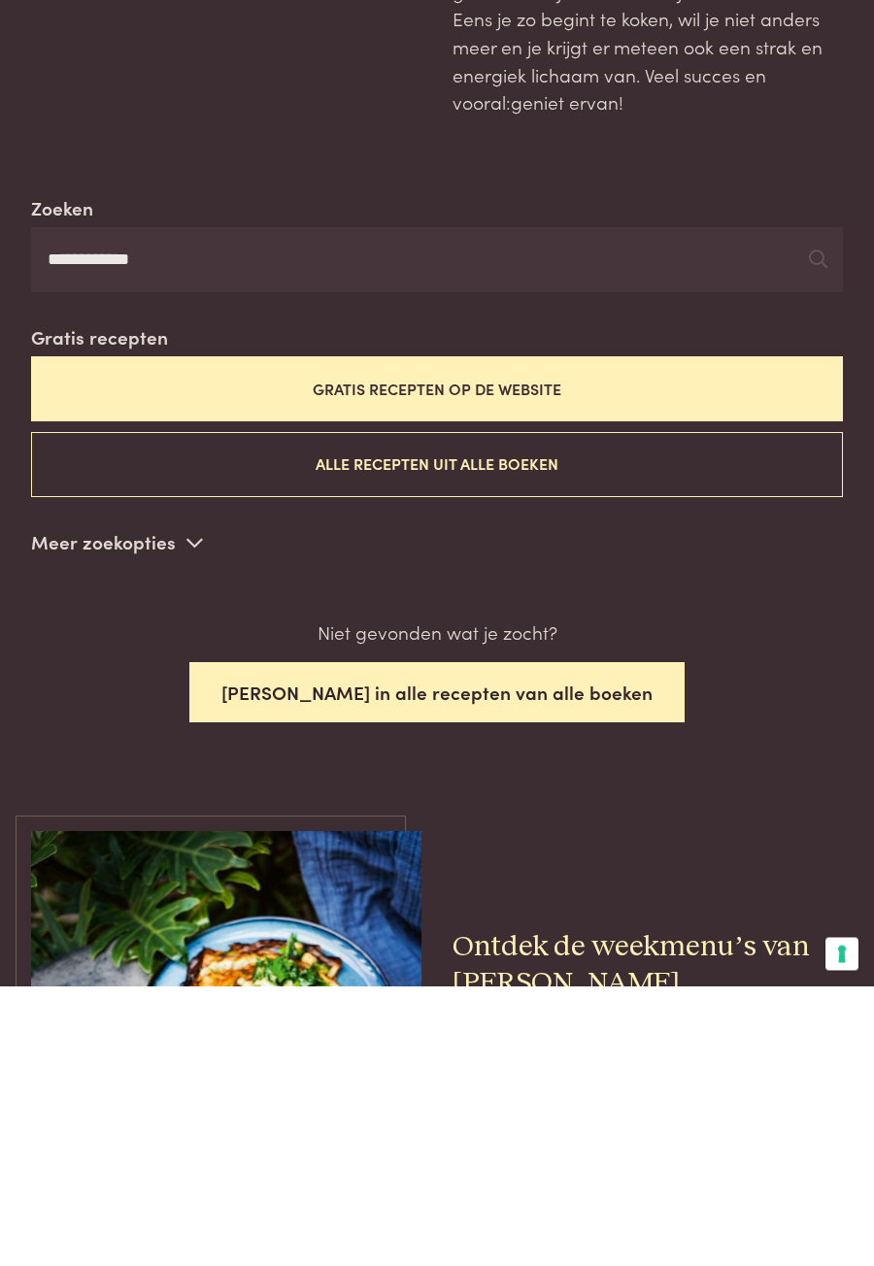
click at [500, 979] on button "[PERSON_NAME] in alle recepten van alle boeken" at bounding box center [436, 972] width 495 height 61
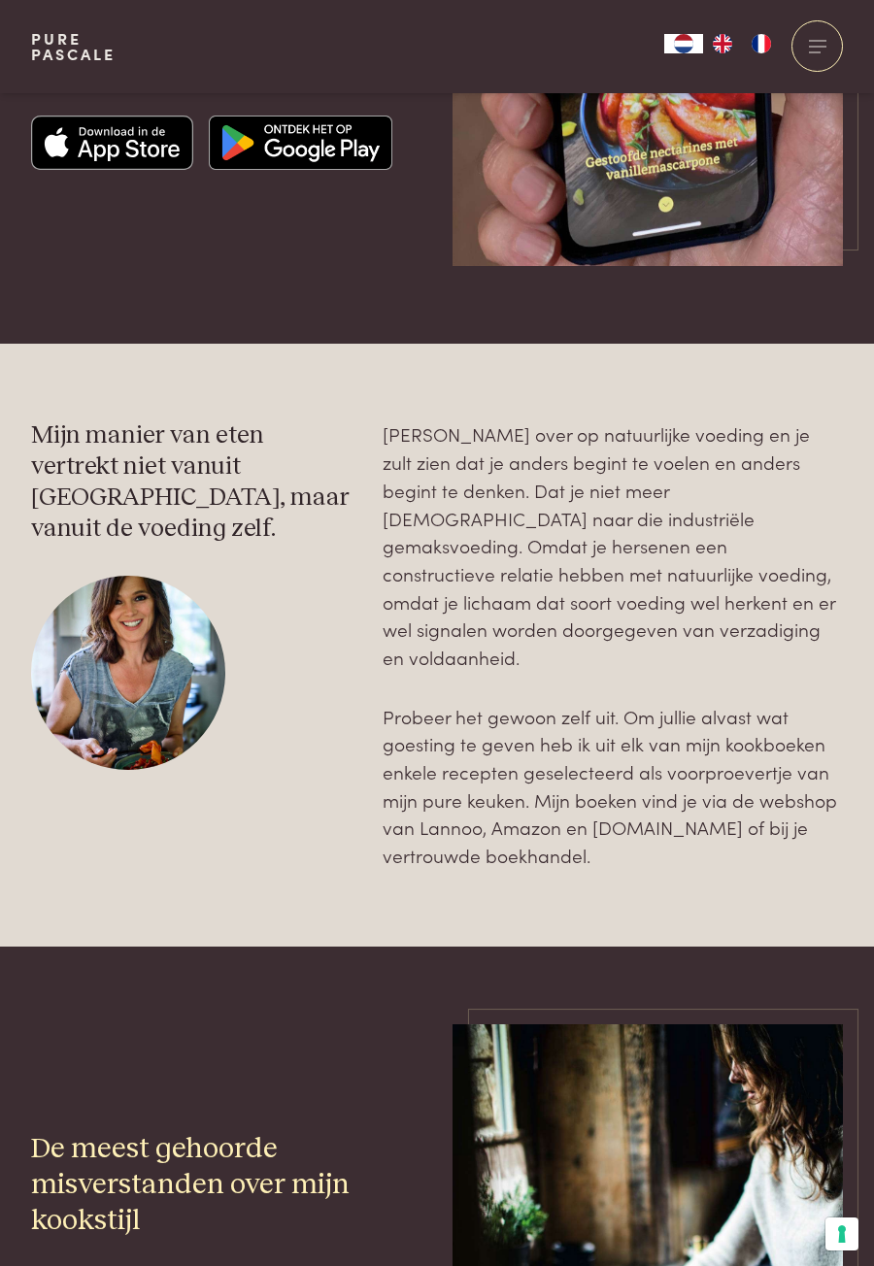
scroll to position [2042, 0]
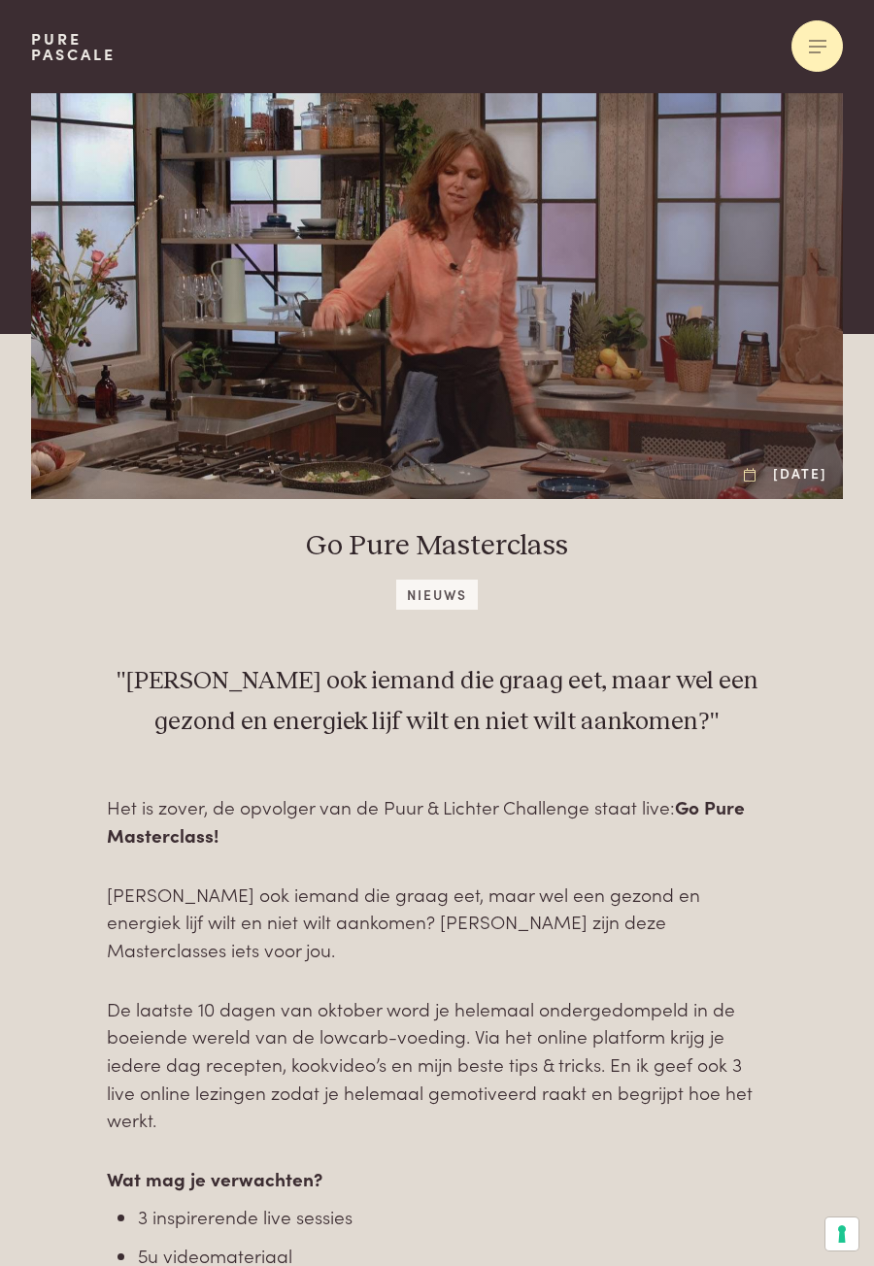
click at [801, 56] on div at bounding box center [816, 45] width 51 height 51
click at [818, 51] on span at bounding box center [815, 51] width 12 height 1
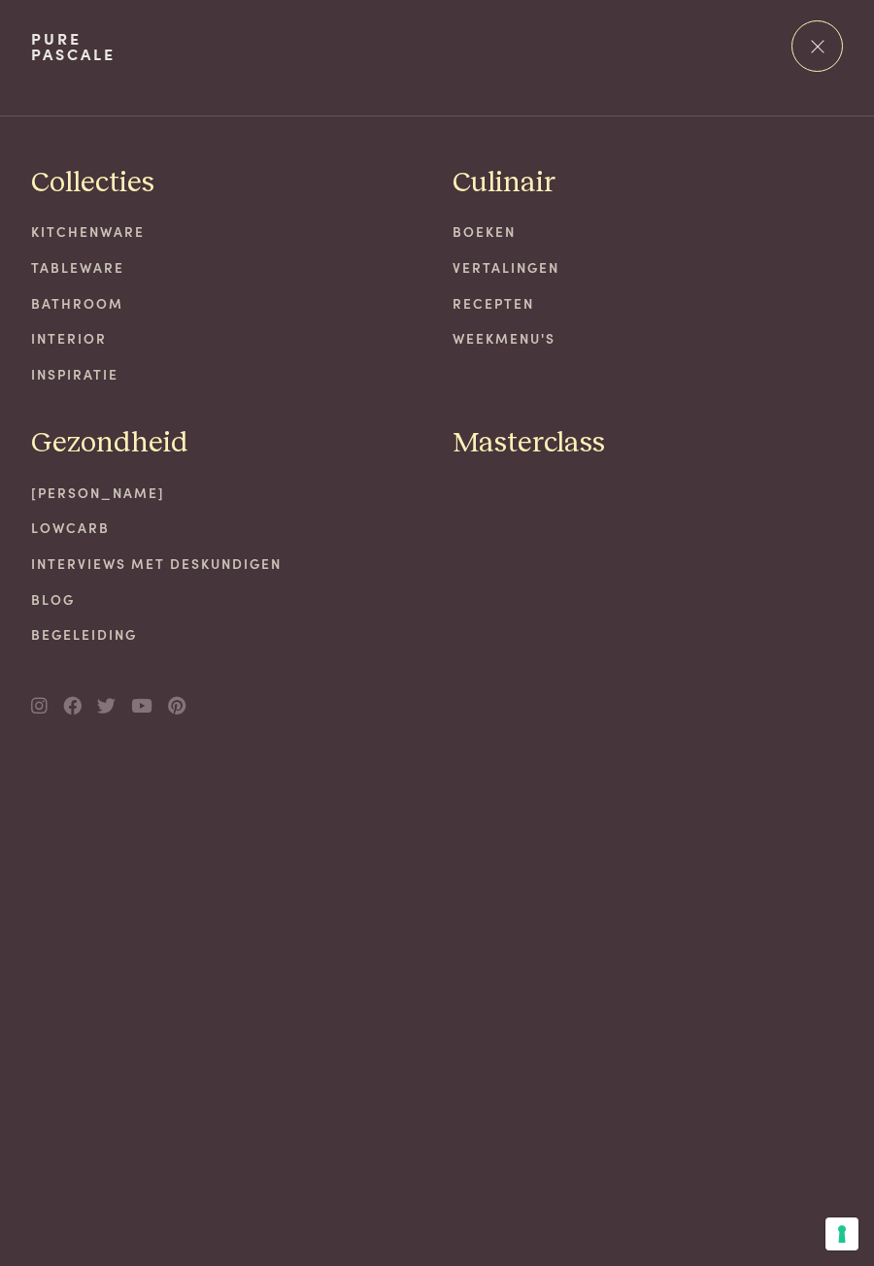
click at [86, 629] on link "Begeleiding" at bounding box center [226, 634] width 390 height 20
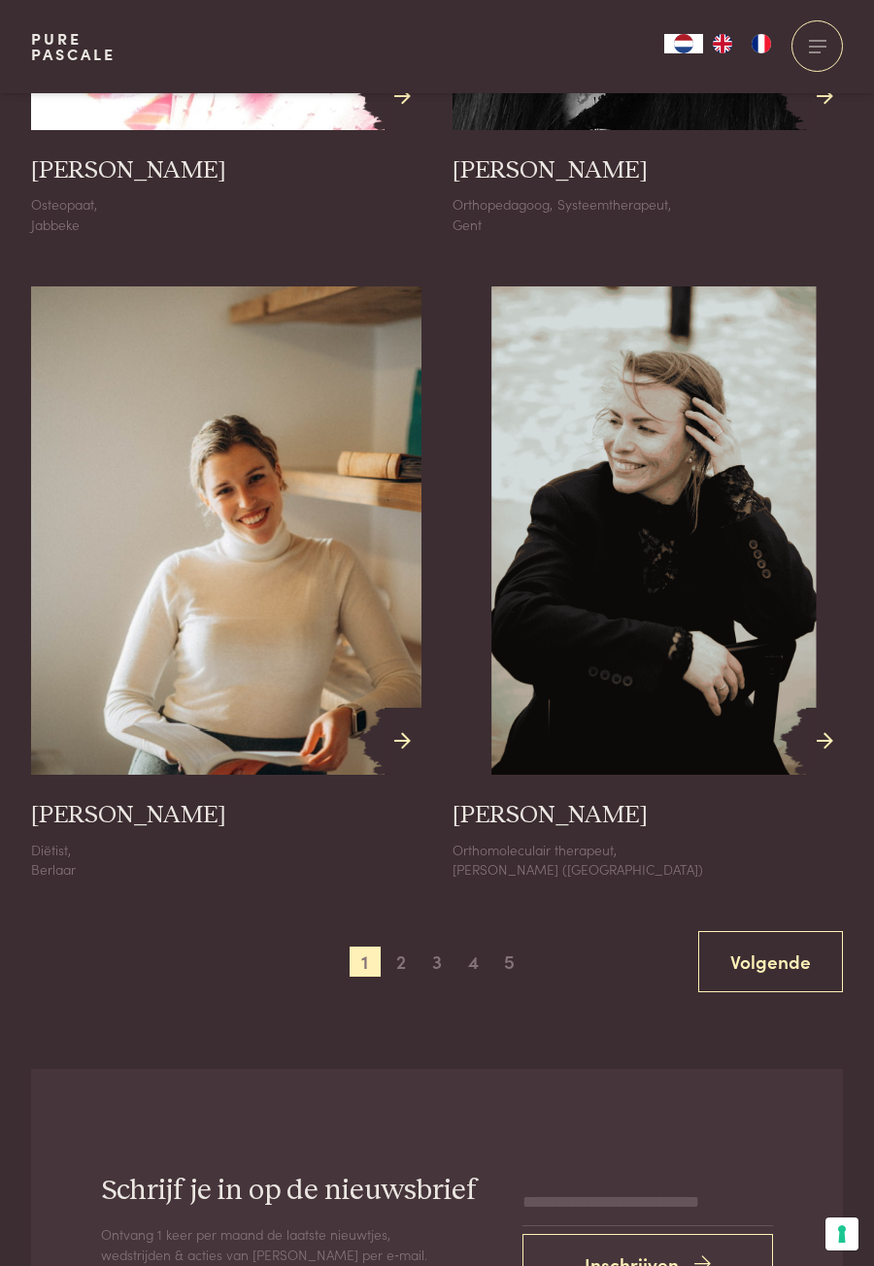
scroll to position [3242, 0]
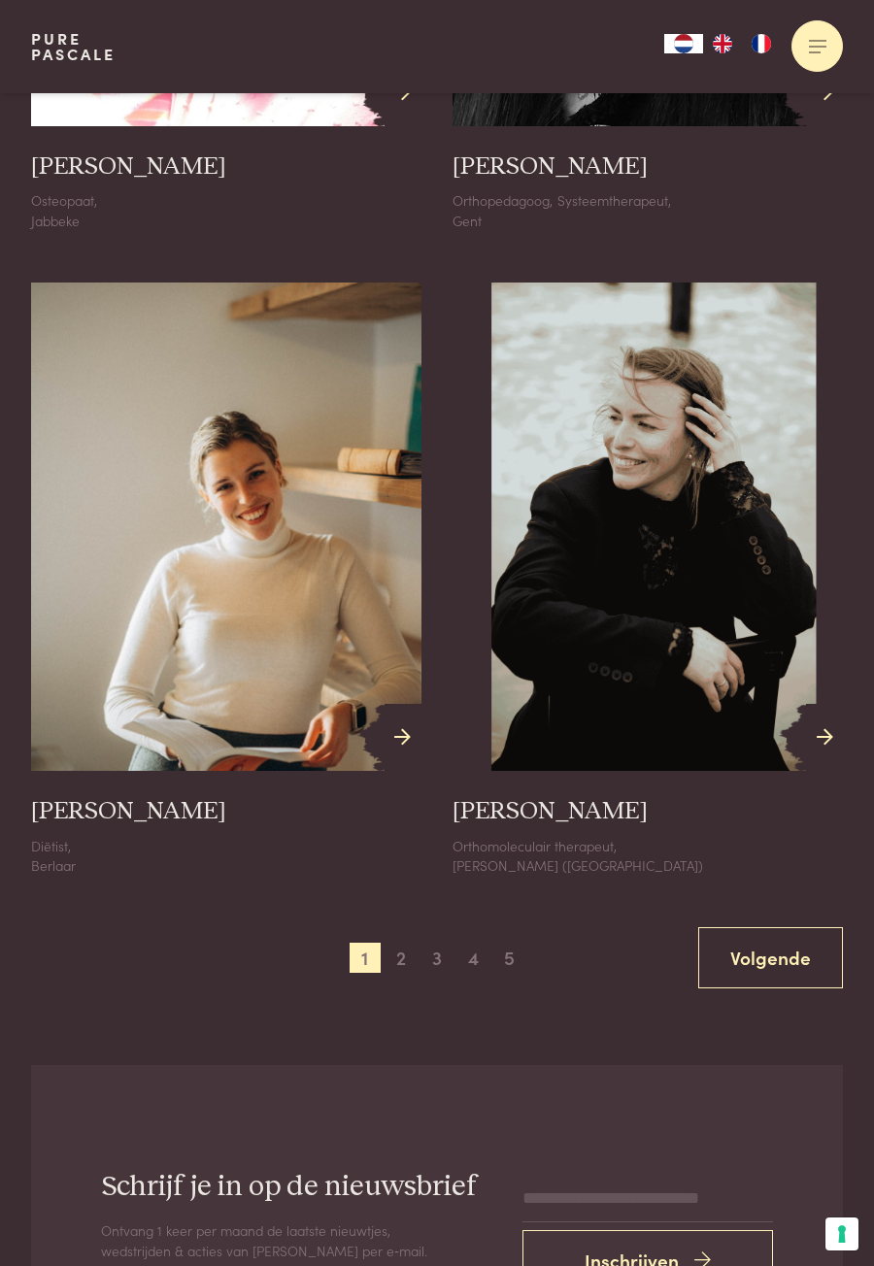
click at [819, 50] on div at bounding box center [816, 45] width 51 height 51
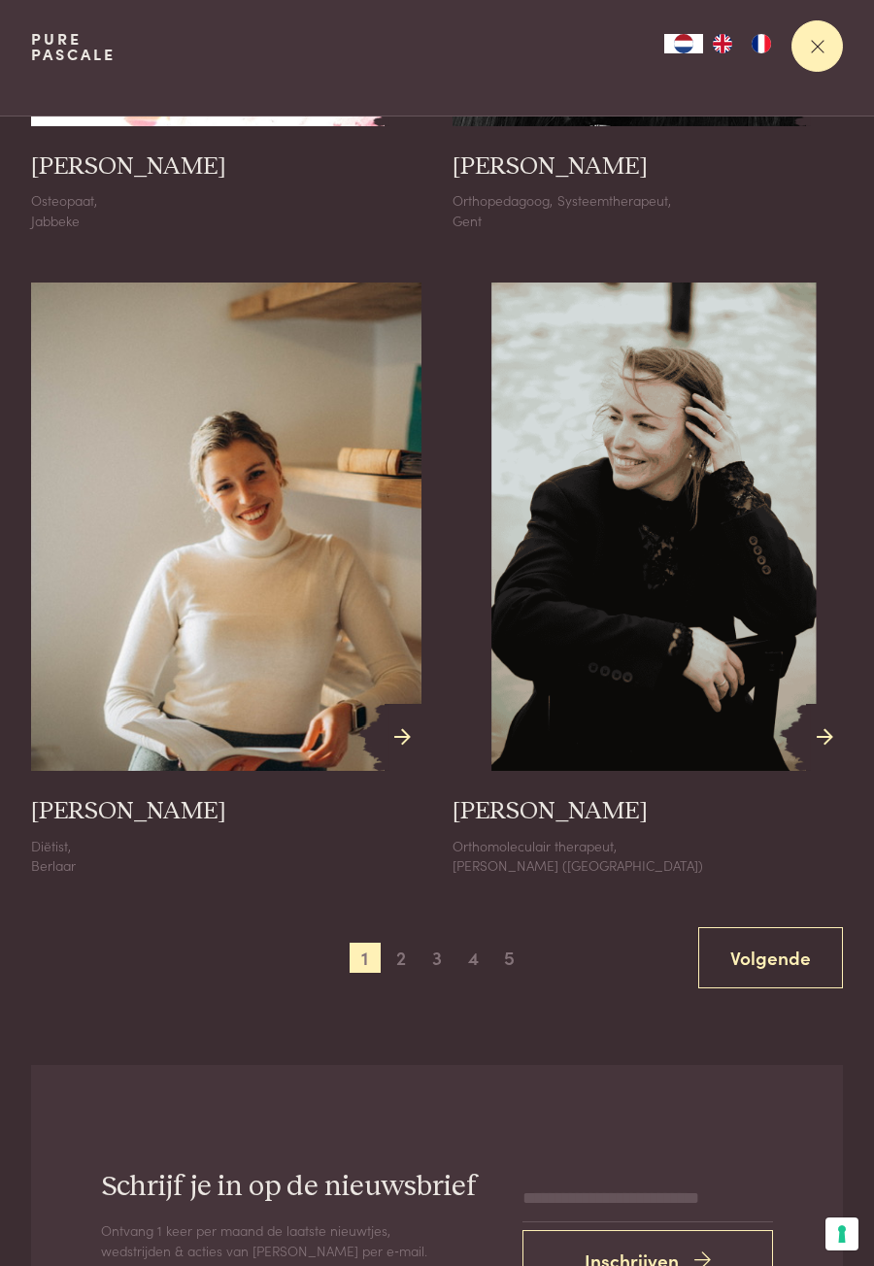
scroll to position [0, 0]
